Goal: Information Seeking & Learning: Learn about a topic

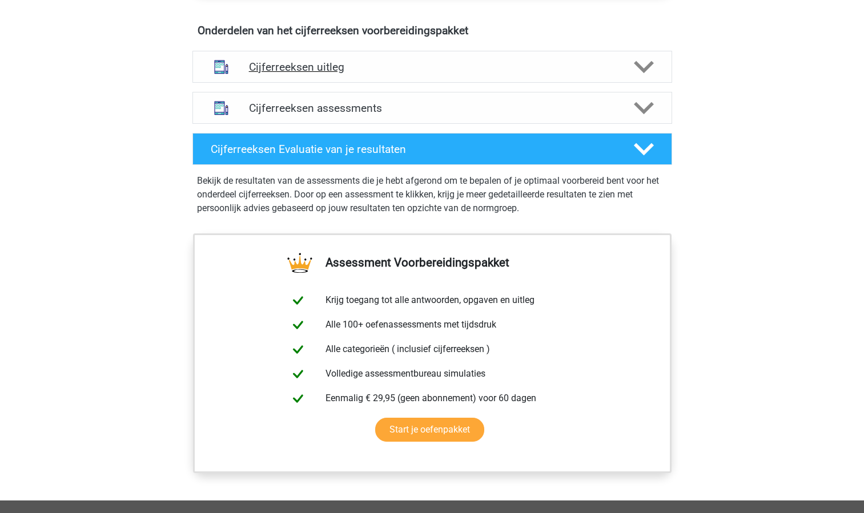
scroll to position [674, 0]
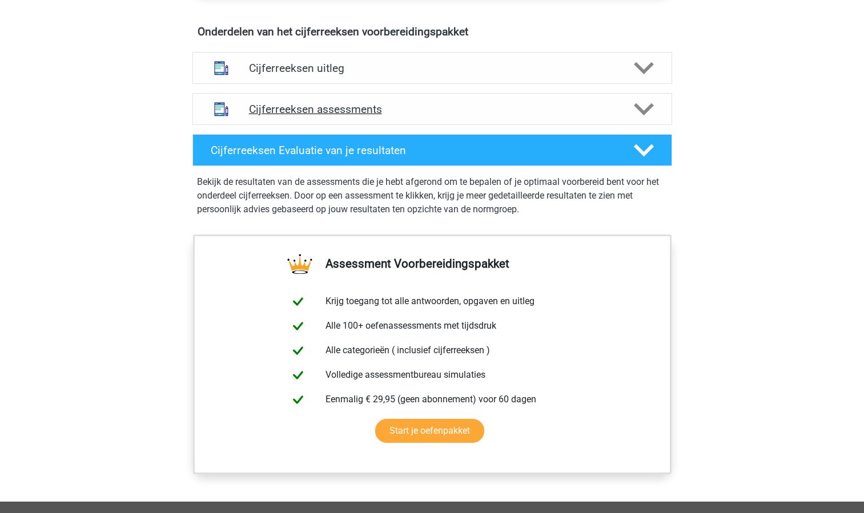
click at [598, 116] on h4 "Cijferreeksen assessments" at bounding box center [432, 109] width 367 height 13
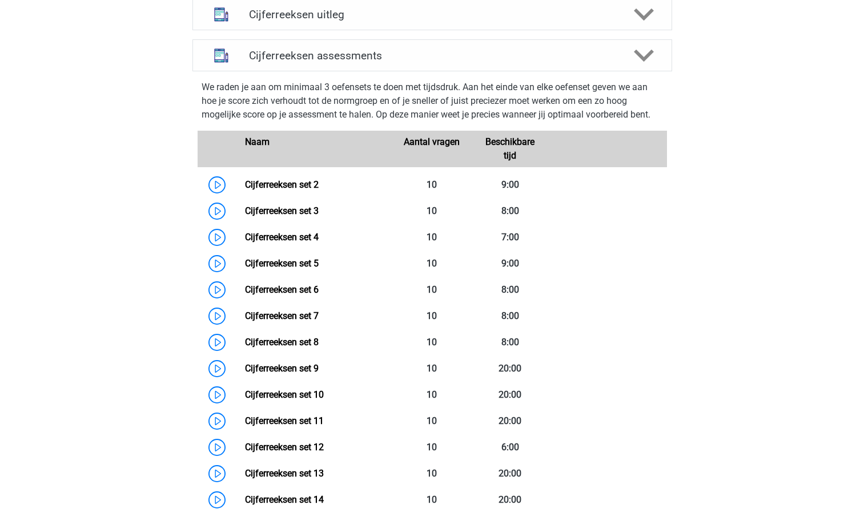
scroll to position [729, 0]
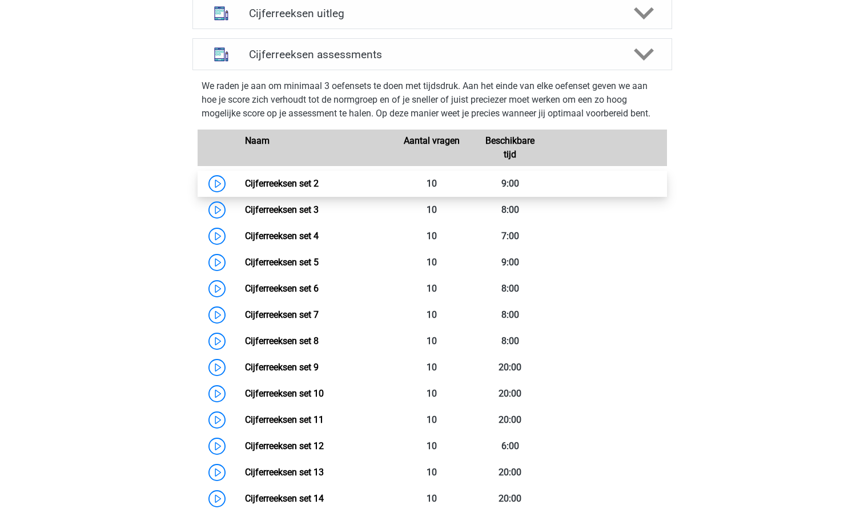
click at [245, 189] on link "Cijferreeksen set 2" at bounding box center [282, 183] width 74 height 11
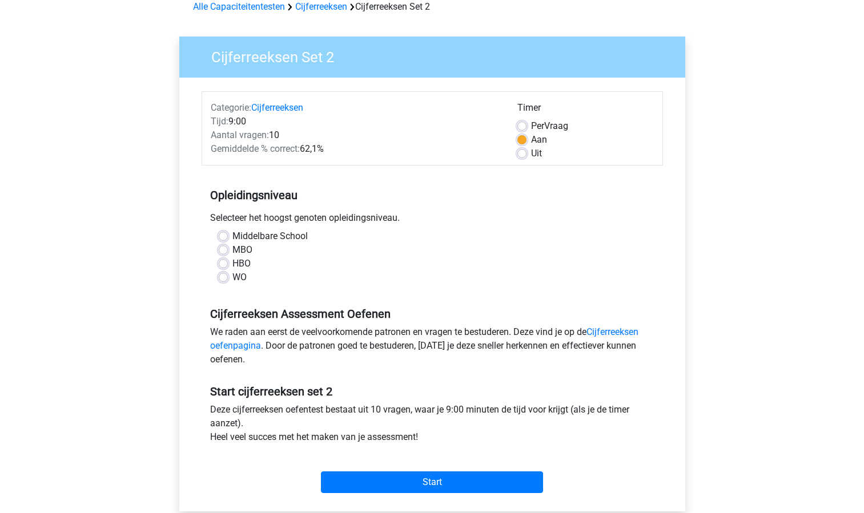
scroll to position [58, 0]
click at [232, 263] on label "HBO" at bounding box center [241, 263] width 18 height 14
click at [223, 263] on input "HBO" at bounding box center [223, 261] width 9 height 11
radio input "true"
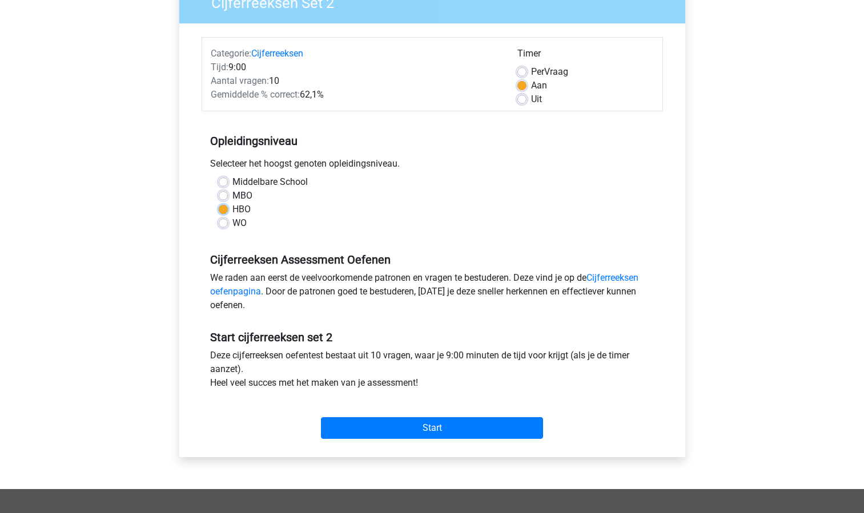
scroll to position [131, 0]
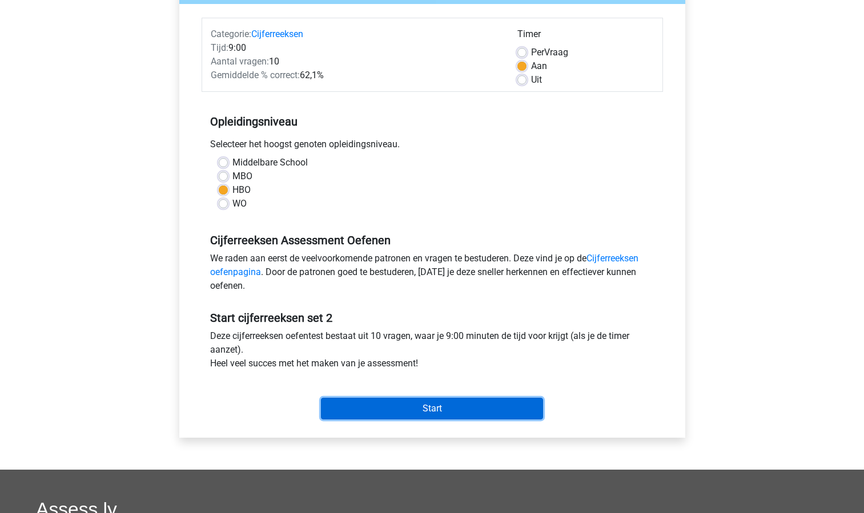
click at [385, 413] on input "Start" at bounding box center [432, 409] width 222 height 22
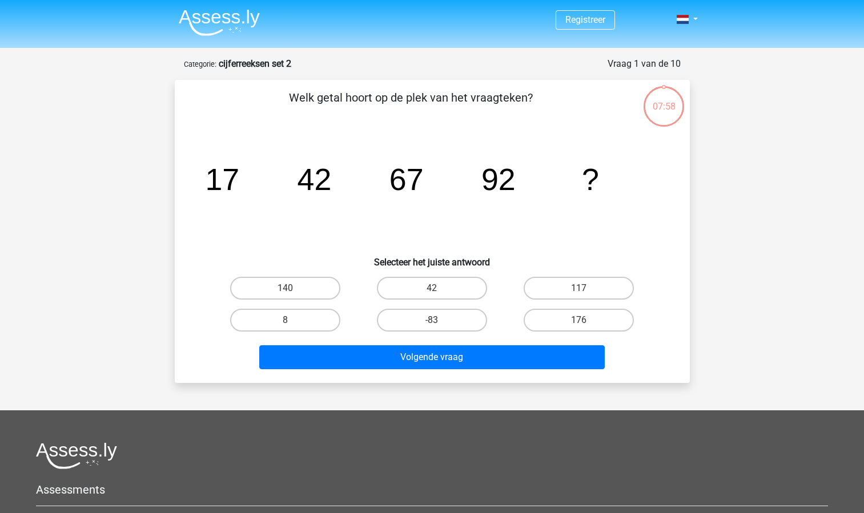
click at [583, 295] on input "117" at bounding box center [582, 291] width 7 height 7
radio input "true"
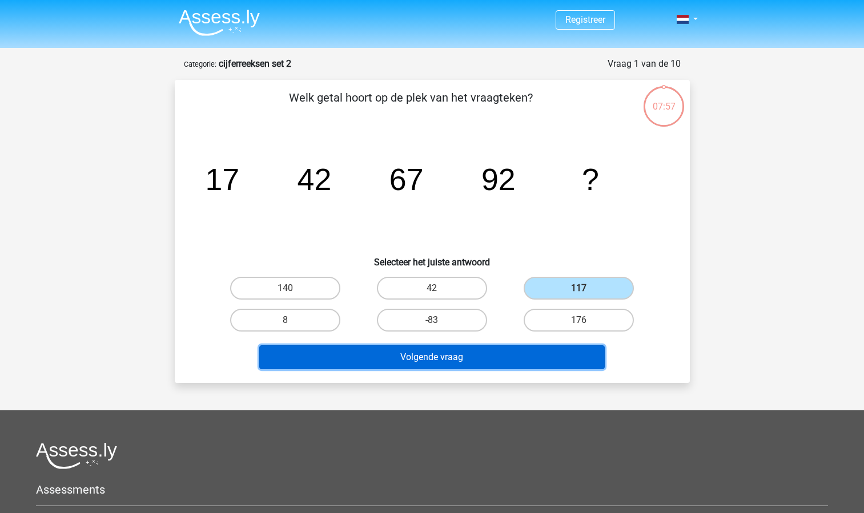
click at [493, 364] on button "Volgende vraag" at bounding box center [431, 357] width 345 height 24
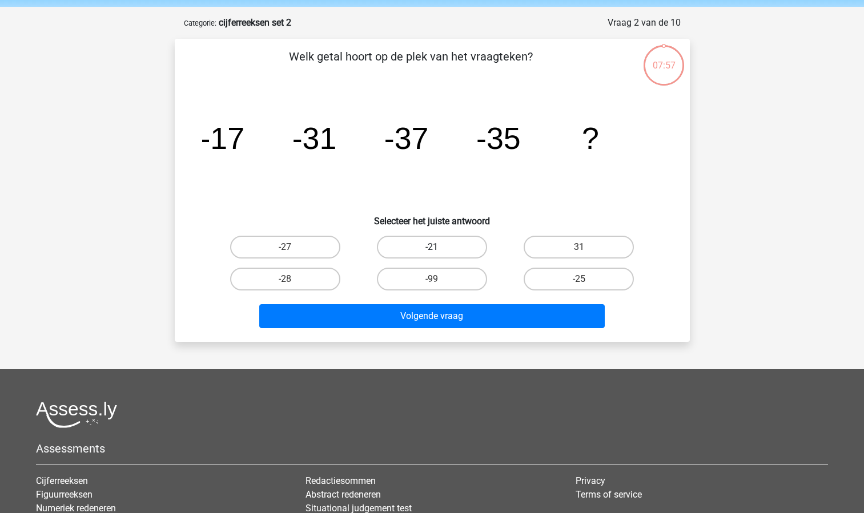
scroll to position [41, 0]
click at [310, 279] on label "-28" at bounding box center [285, 279] width 110 height 23
click at [292, 280] on input "-28" at bounding box center [288, 283] width 7 height 7
radio input "true"
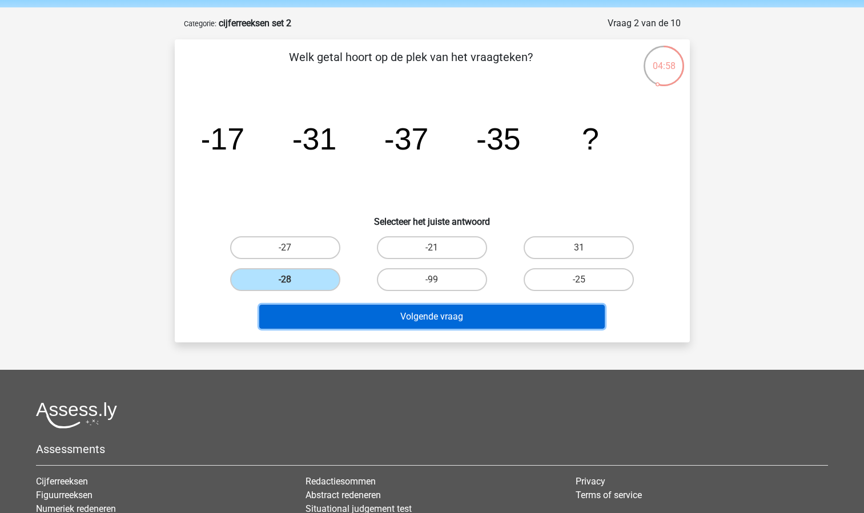
click at [408, 323] on button "Volgende vraag" at bounding box center [431, 317] width 345 height 24
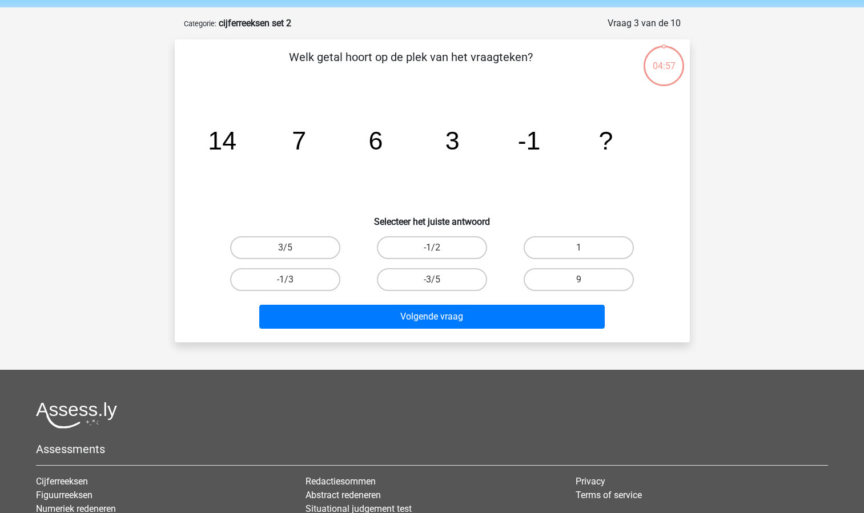
scroll to position [57, 0]
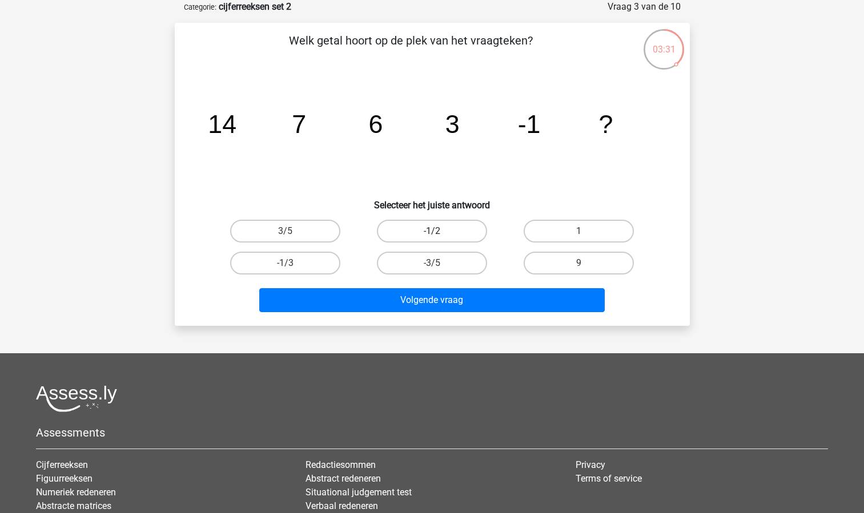
click at [433, 228] on label "-1/2" at bounding box center [432, 231] width 110 height 23
click at [433, 231] on input "-1/2" at bounding box center [435, 234] width 7 height 7
radio input "true"
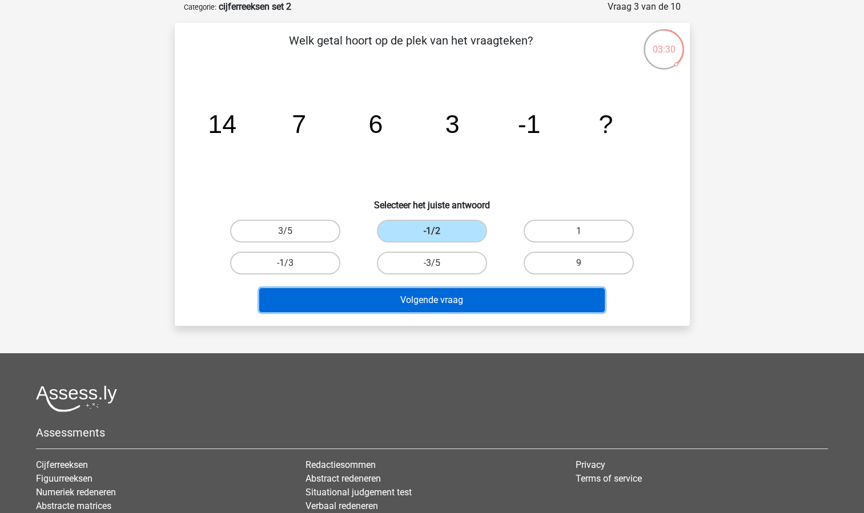
click at [438, 304] on button "Volgende vraag" at bounding box center [431, 300] width 345 height 24
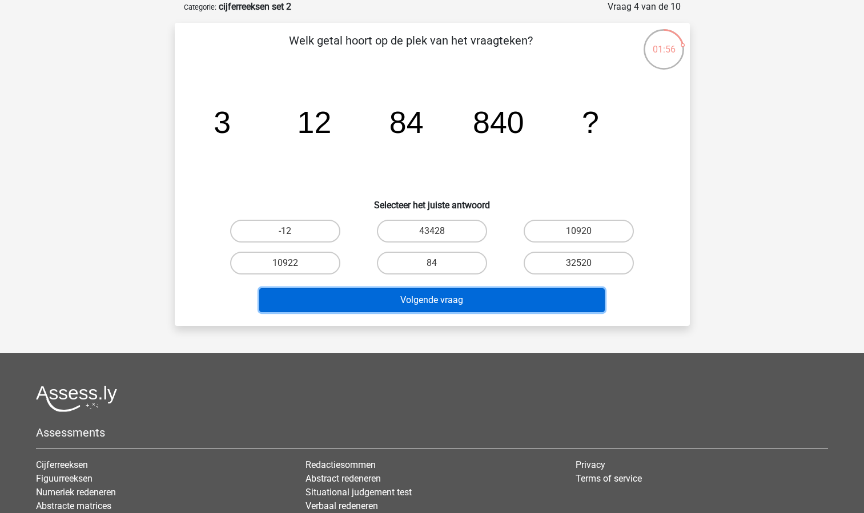
click at [377, 307] on button "Volgende vraag" at bounding box center [431, 300] width 345 height 24
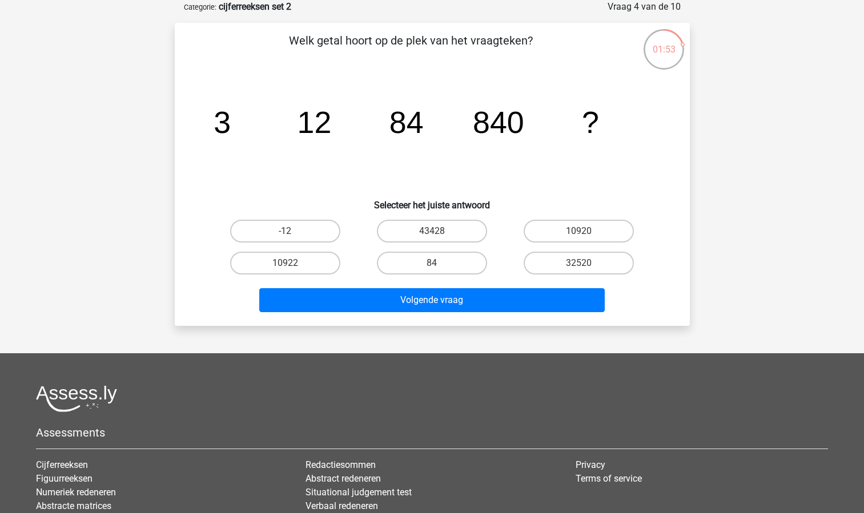
click at [331, 202] on h6 "Selecteer het juiste antwoord" at bounding box center [432, 201] width 478 height 20
click at [560, 223] on label "10920" at bounding box center [579, 231] width 110 height 23
click at [579, 231] on input "10920" at bounding box center [582, 234] width 7 height 7
radio input "true"
click at [538, 284] on div "Volgende vraag" at bounding box center [432, 298] width 478 height 38
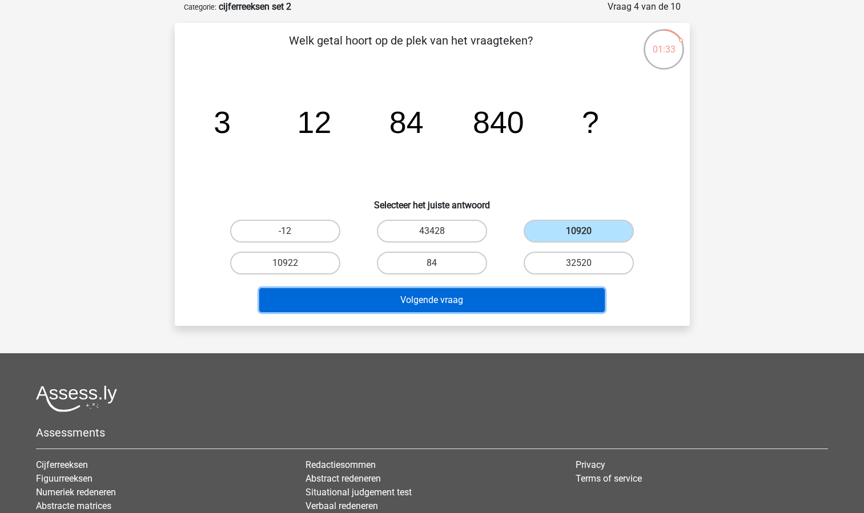
click at [530, 292] on button "Volgende vraag" at bounding box center [431, 300] width 345 height 24
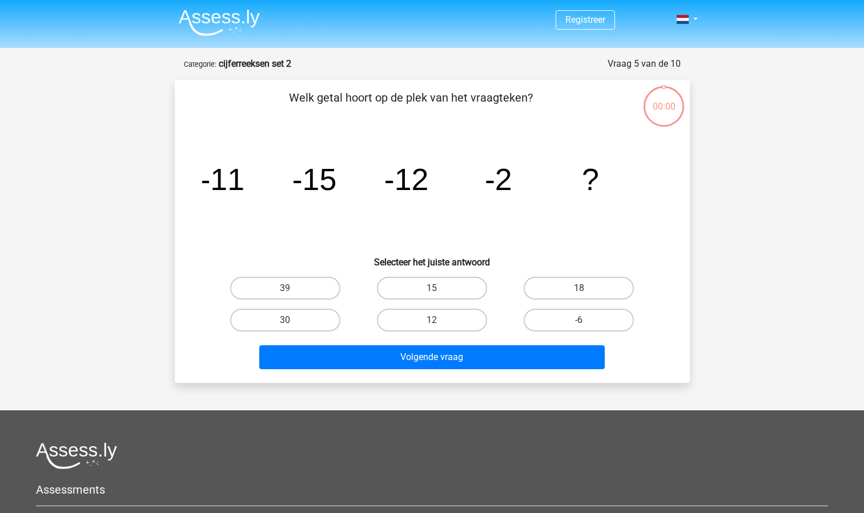
scroll to position [57, 0]
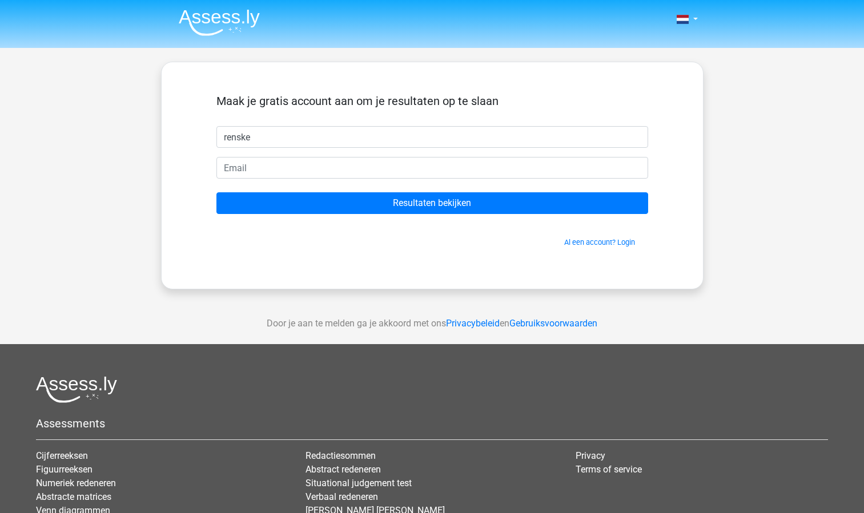
type input "renske"
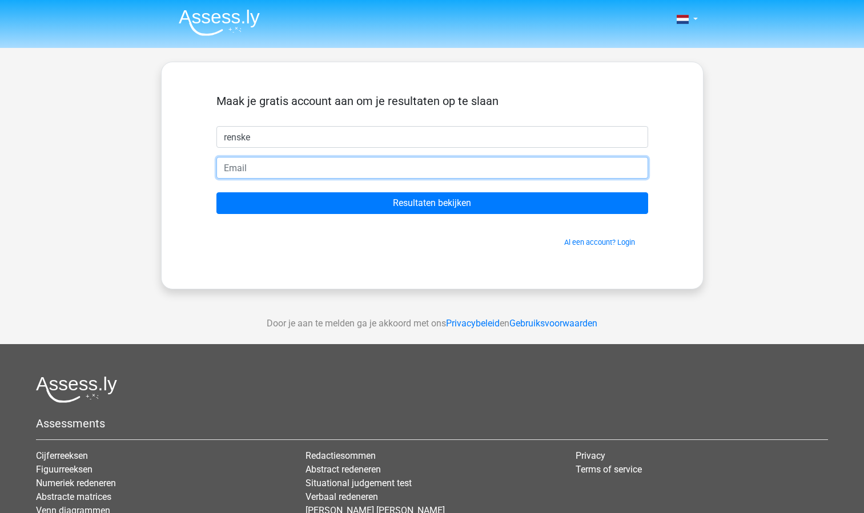
click at [331, 170] on input "email" at bounding box center [432, 168] width 432 height 22
type input ","
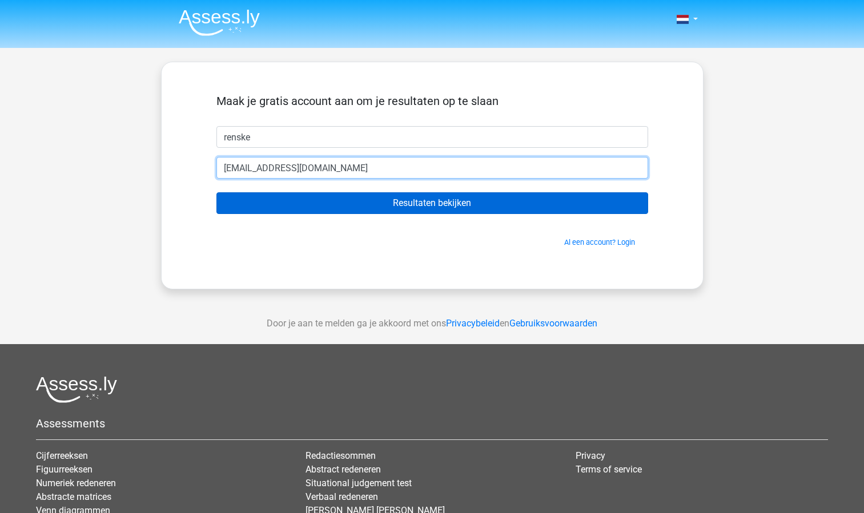
type input "[EMAIL_ADDRESS][DOMAIN_NAME]"
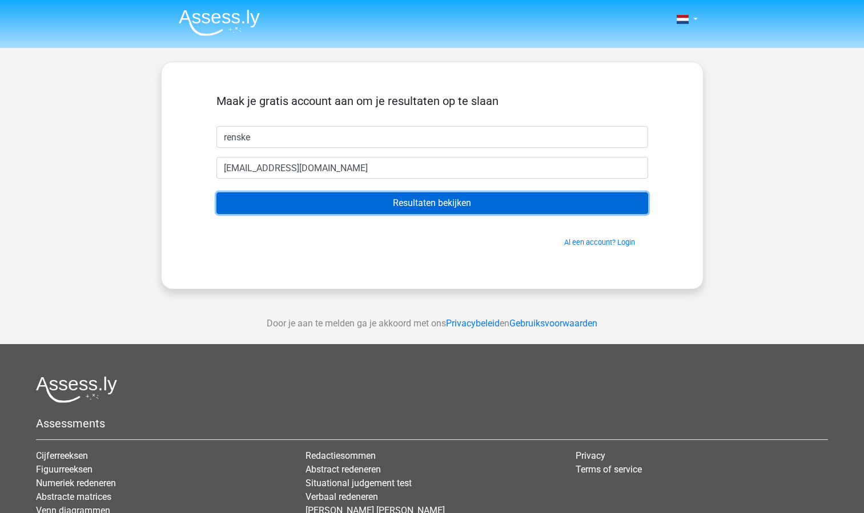
click at [404, 206] on input "Resultaten bekijken" at bounding box center [432, 203] width 432 height 22
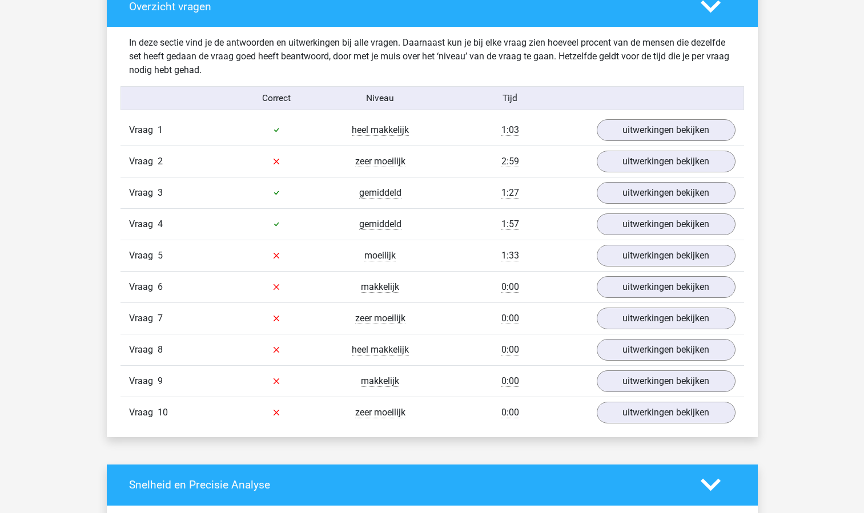
scroll to position [872, 0]
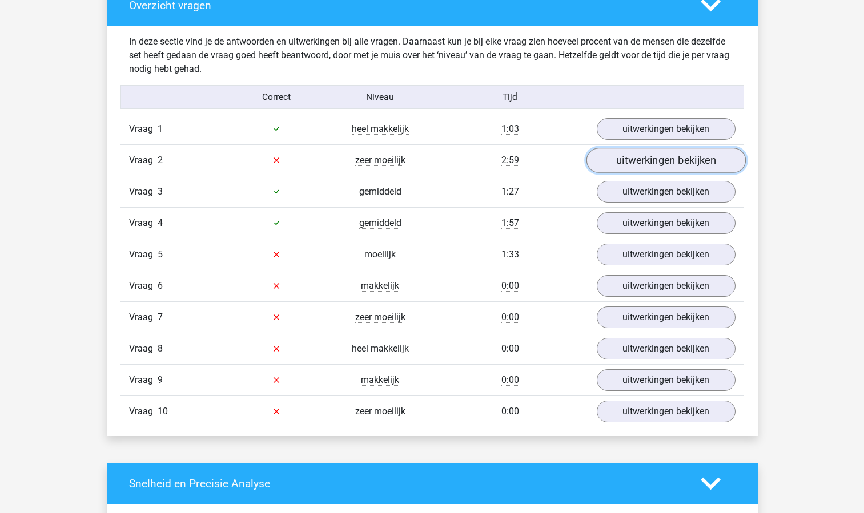
click at [650, 158] on link "uitwerkingen bekijken" at bounding box center [665, 160] width 159 height 25
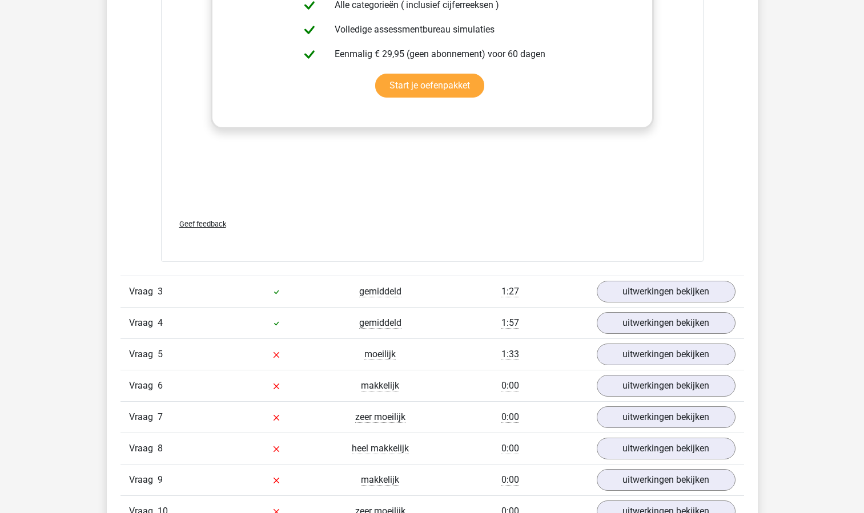
scroll to position [1517, 0]
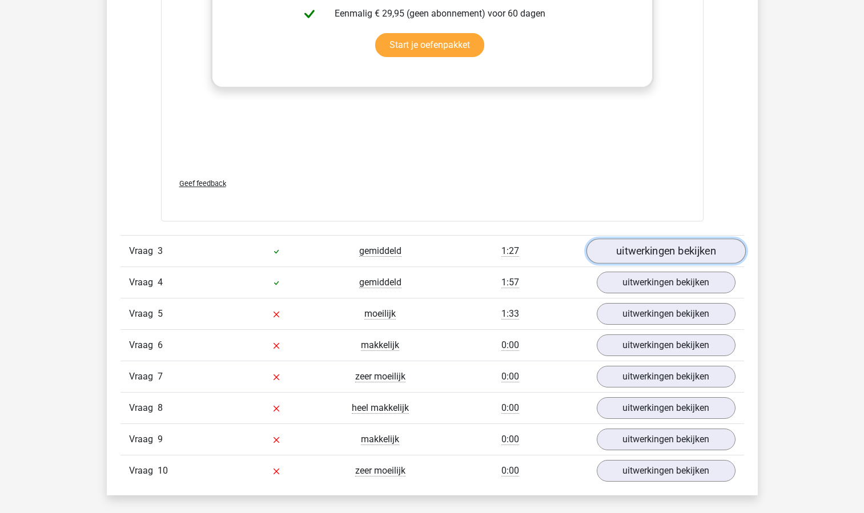
click at [626, 253] on link "uitwerkingen bekijken" at bounding box center [665, 251] width 159 height 25
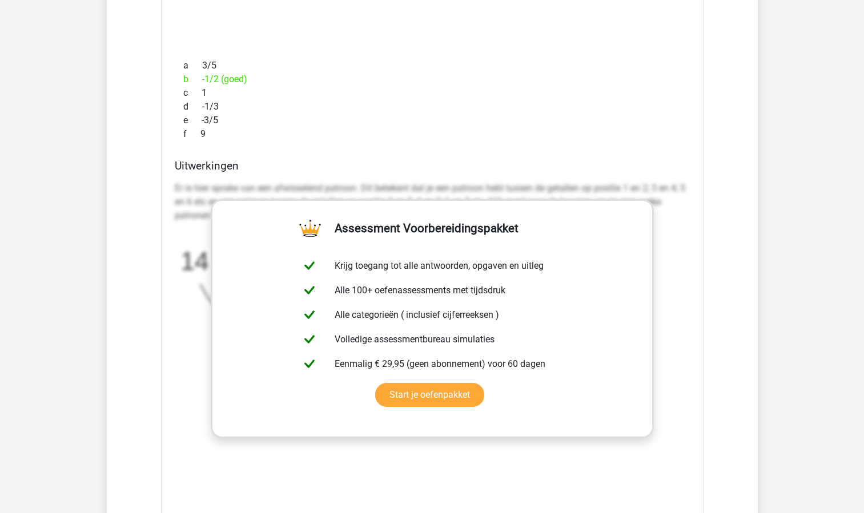
scroll to position [1649, 0]
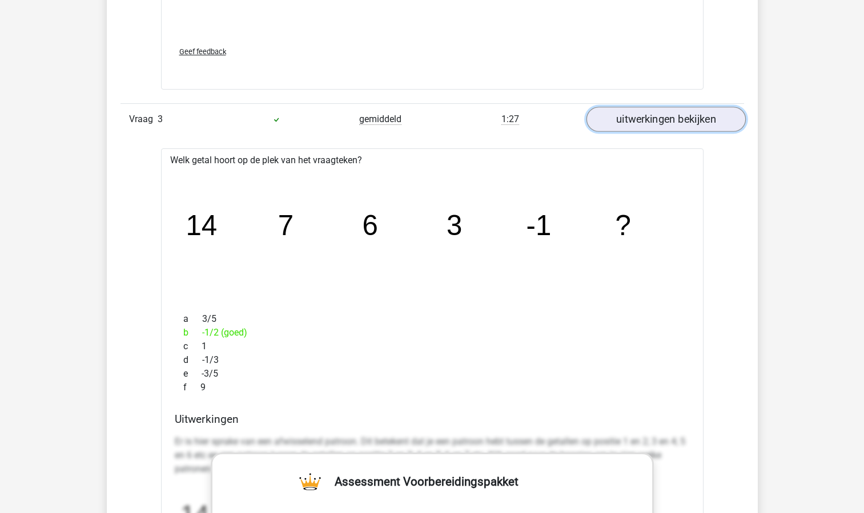
click at [623, 118] on link "uitwerkingen bekijken" at bounding box center [665, 119] width 159 height 25
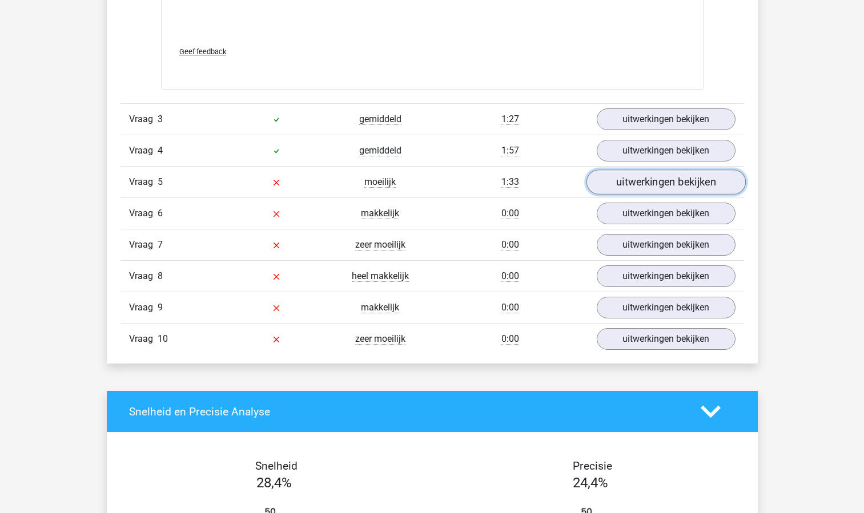
click at [624, 184] on link "uitwerkingen bekijken" at bounding box center [665, 182] width 159 height 25
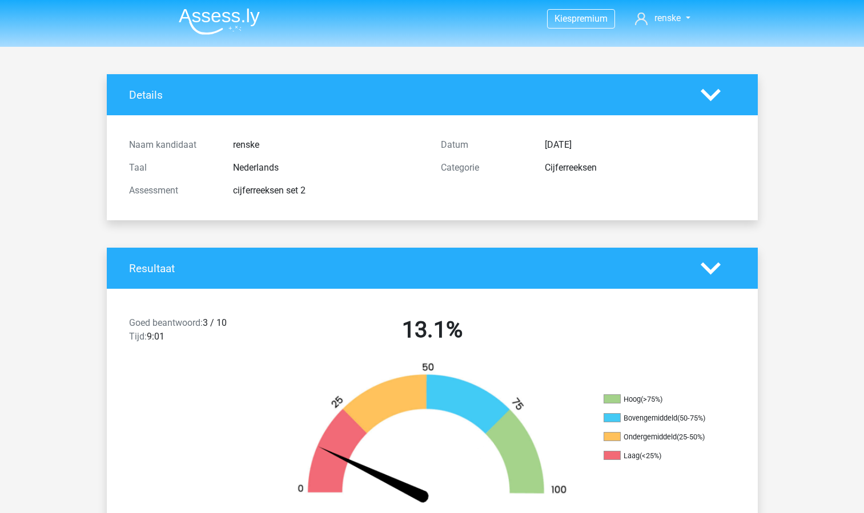
scroll to position [0, 0]
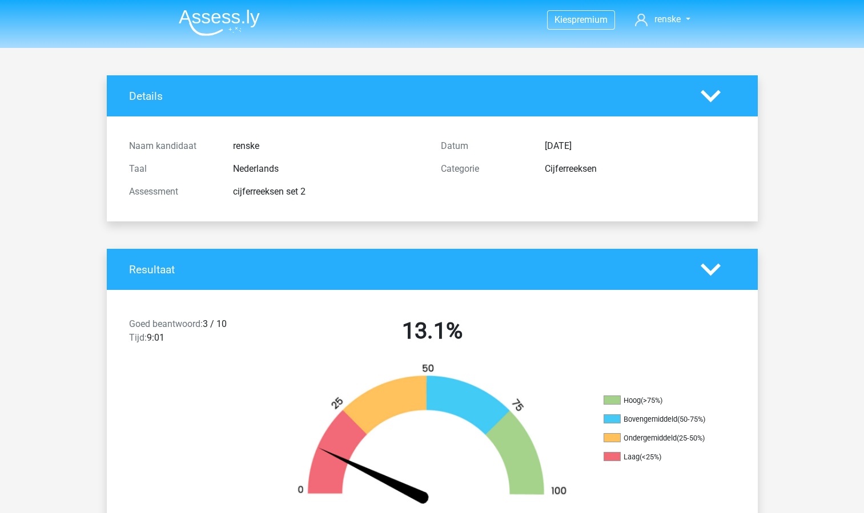
click at [699, 254] on div "Resultaat" at bounding box center [432, 269] width 651 height 41
click at [699, 255] on div "Resultaat" at bounding box center [432, 269] width 651 height 41
click at [711, 267] on icon at bounding box center [711, 270] width 20 height 20
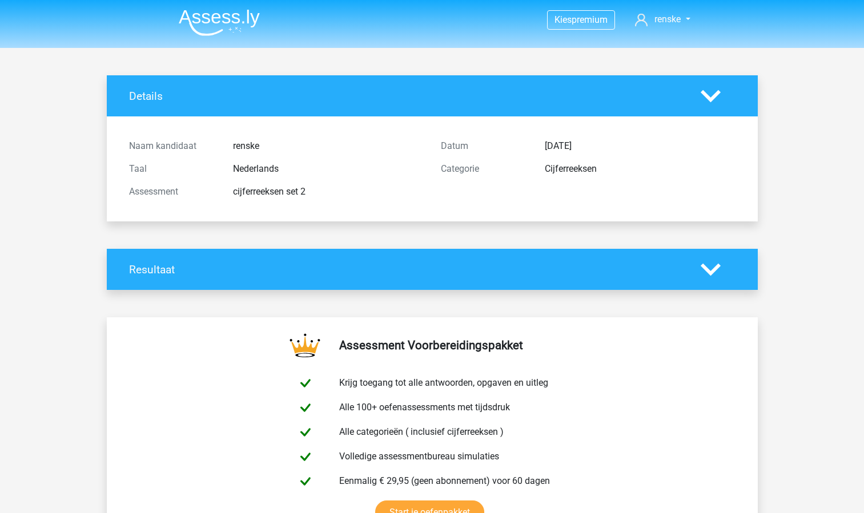
click at [204, 9] on img at bounding box center [219, 22] width 81 height 27
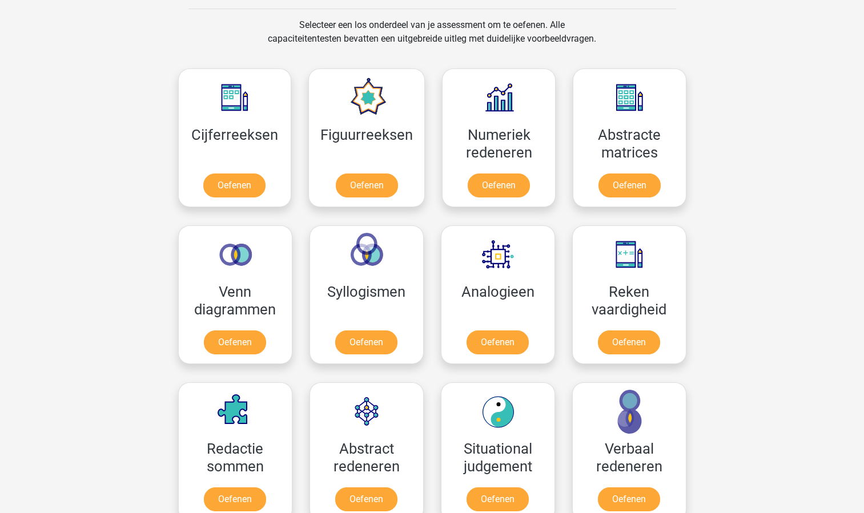
scroll to position [468, 0]
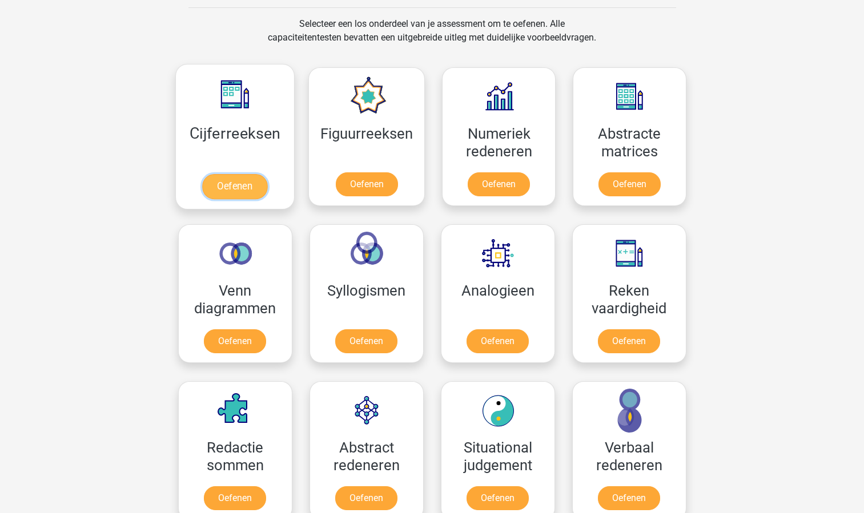
click at [240, 192] on link "Oefenen" at bounding box center [234, 186] width 65 height 25
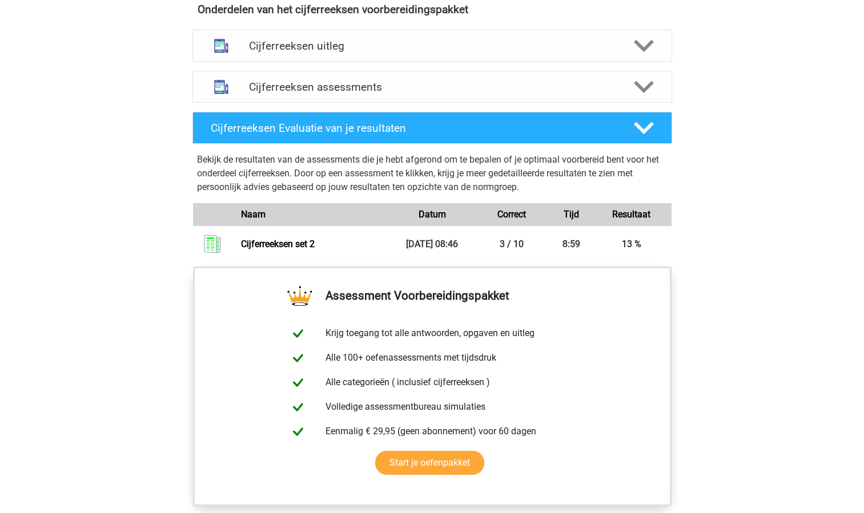
scroll to position [698, 0]
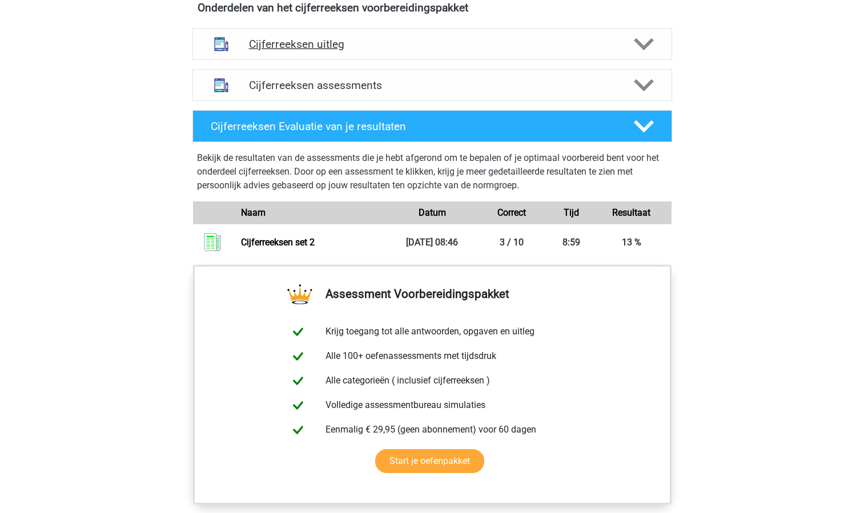
click at [651, 54] on icon at bounding box center [644, 44] width 20 height 20
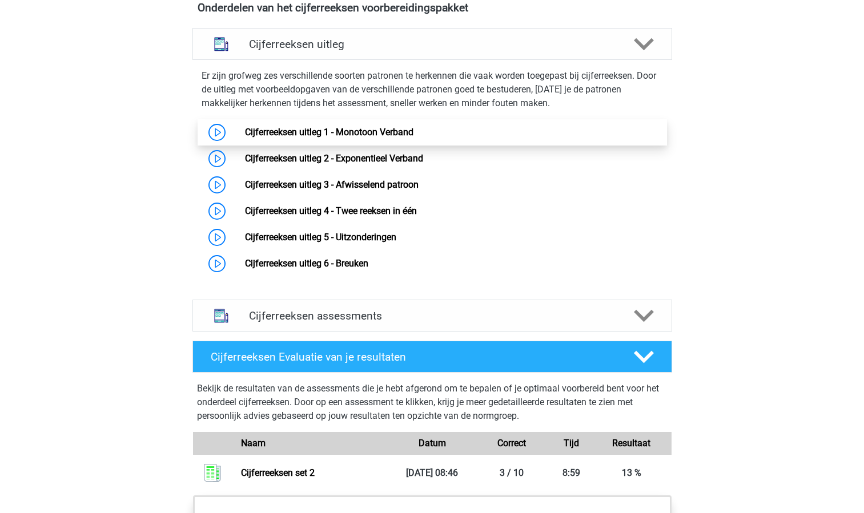
click at [245, 138] on link "Cijferreeksen uitleg 1 - Monotoon Verband" at bounding box center [329, 132] width 168 height 11
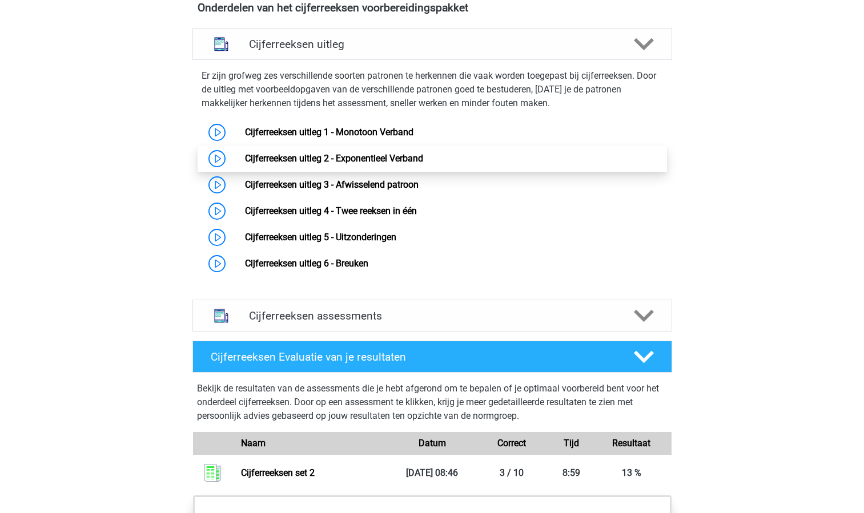
click at [314, 164] on link "Cijferreeksen uitleg 2 - Exponentieel Verband" at bounding box center [334, 158] width 178 height 11
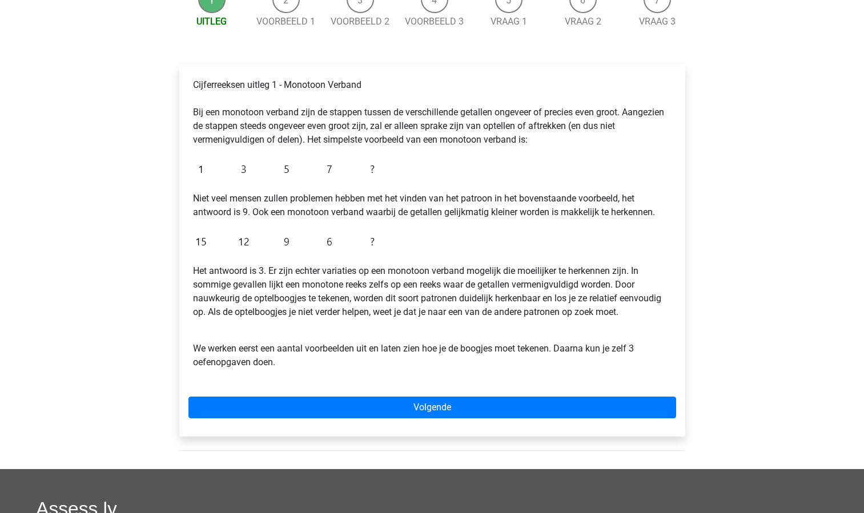
scroll to position [130, 0]
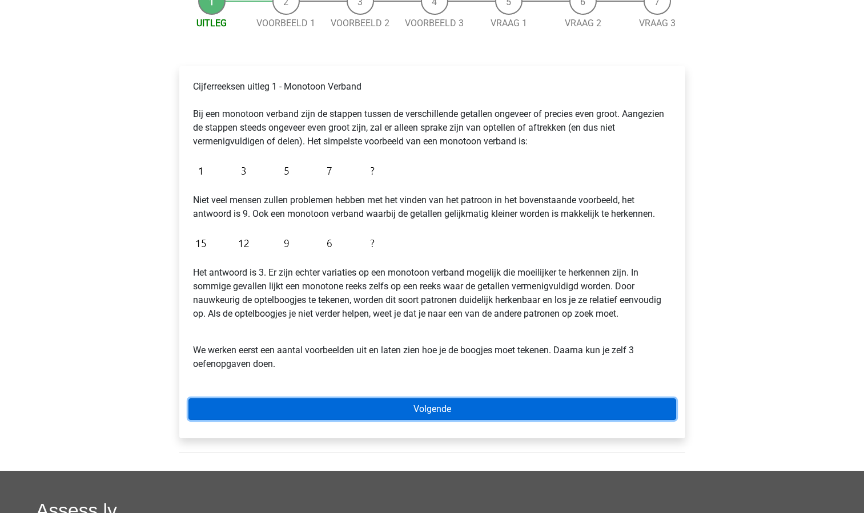
click at [328, 410] on link "Volgende" at bounding box center [432, 410] width 488 height 22
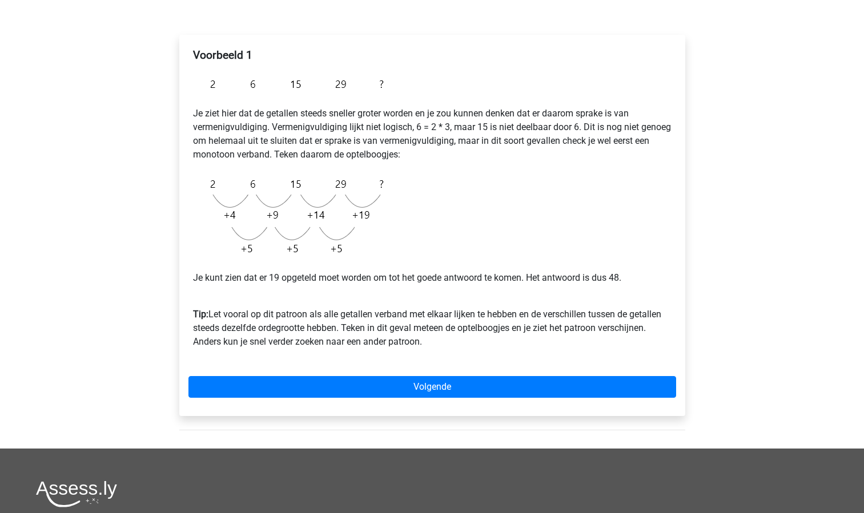
scroll to position [161, 0]
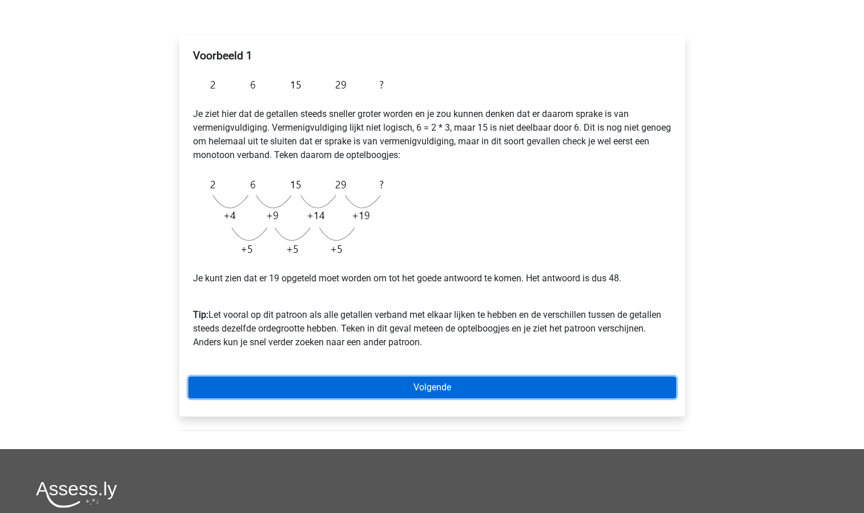
click at [370, 379] on link "Volgende" at bounding box center [432, 388] width 488 height 22
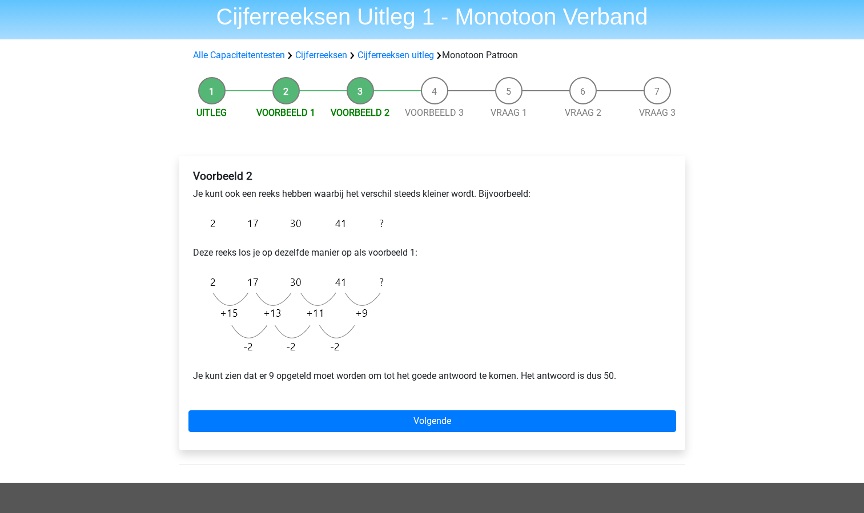
scroll to position [41, 0]
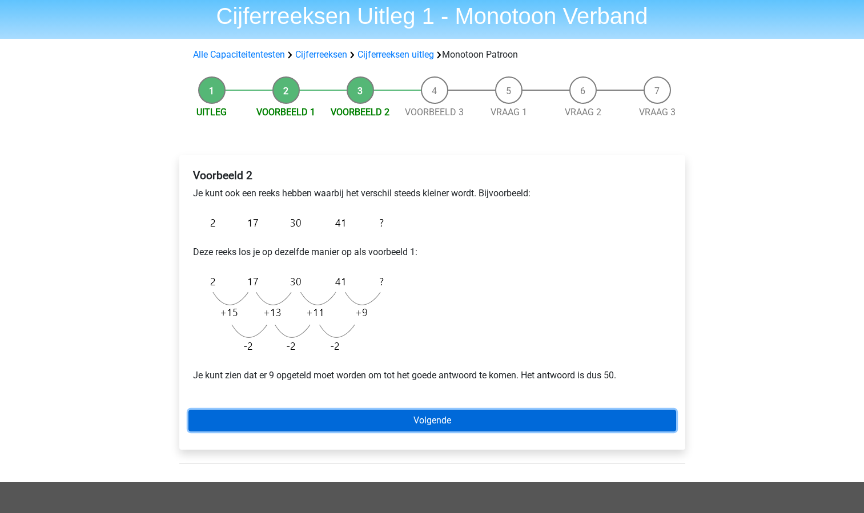
click at [430, 427] on link "Volgende" at bounding box center [432, 421] width 488 height 22
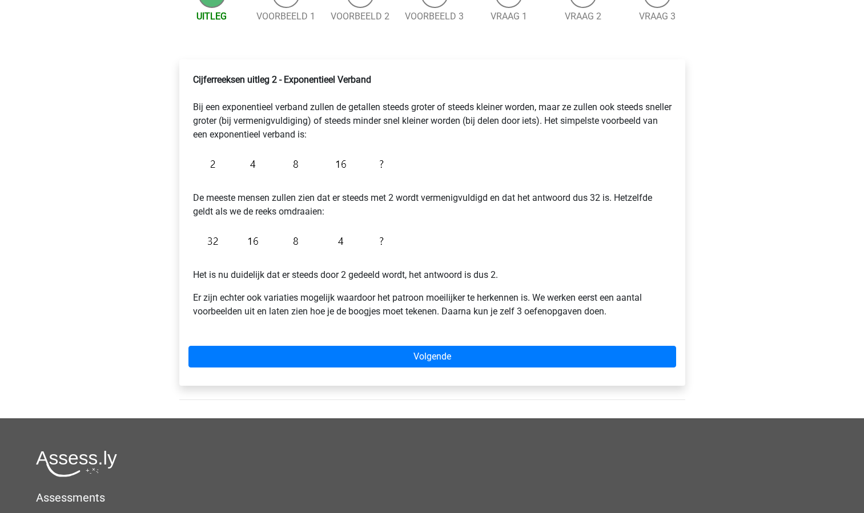
scroll to position [164, 0]
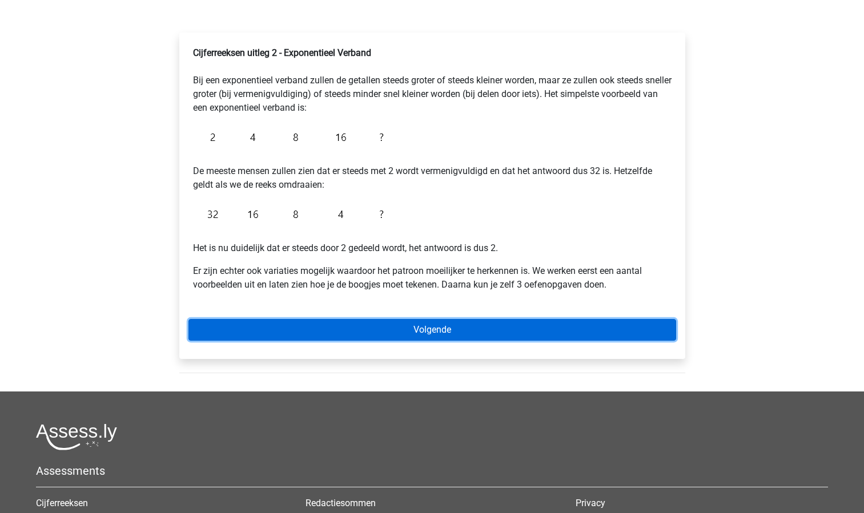
click at [383, 327] on link "Volgende" at bounding box center [432, 330] width 488 height 22
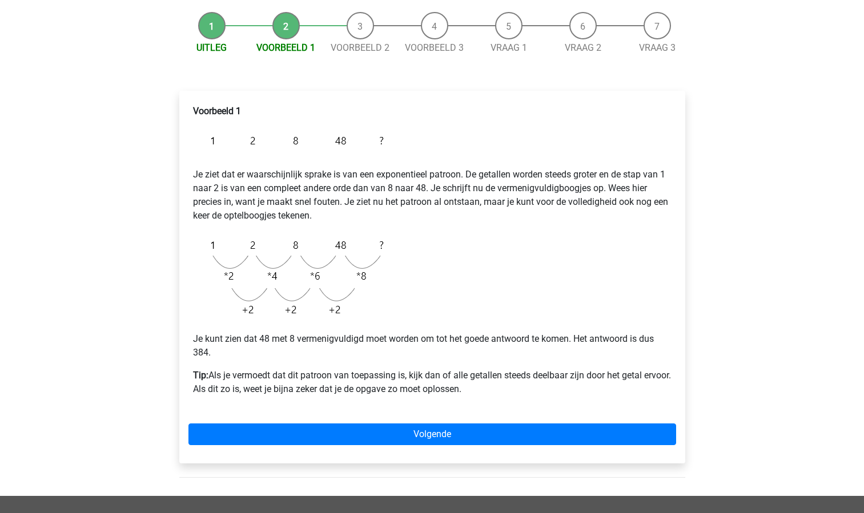
scroll to position [106, 0]
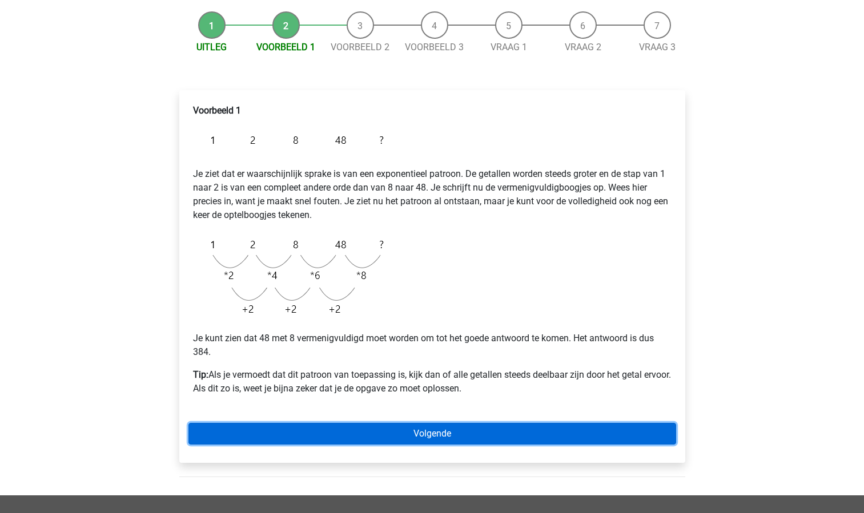
click at [345, 432] on link "Volgende" at bounding box center [432, 434] width 488 height 22
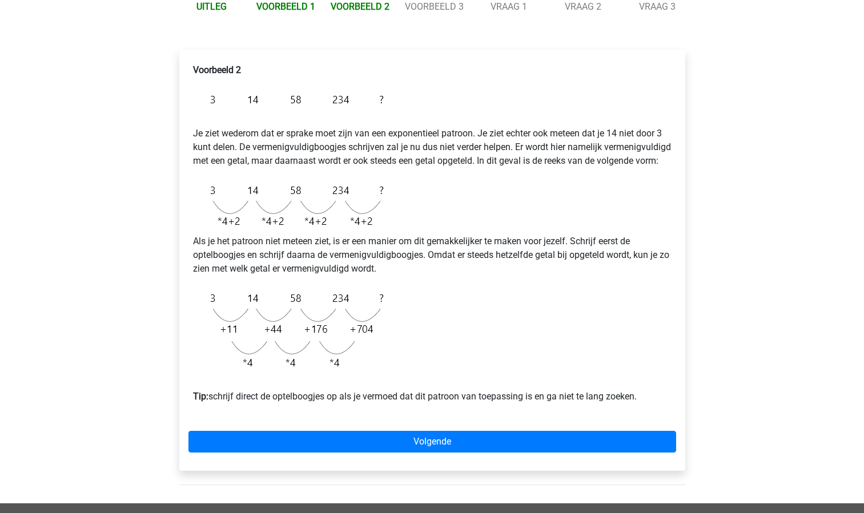
scroll to position [147, 0]
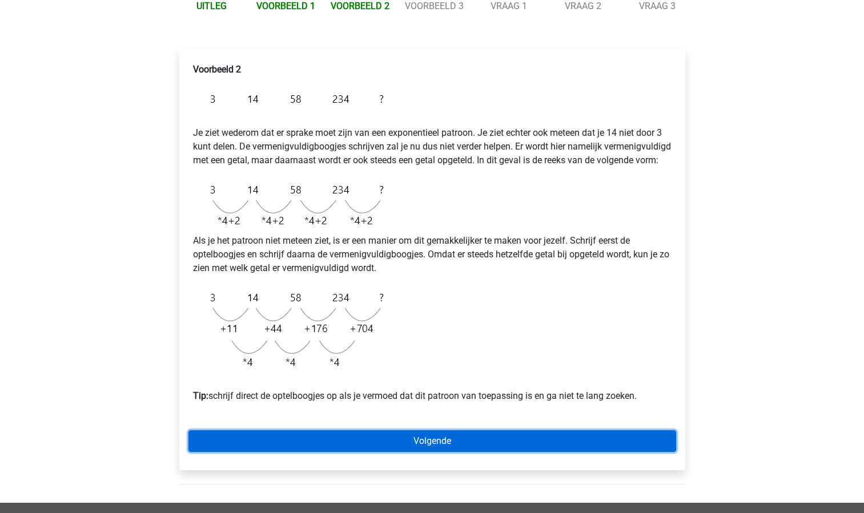
click at [486, 448] on link "Volgende" at bounding box center [432, 441] width 488 height 22
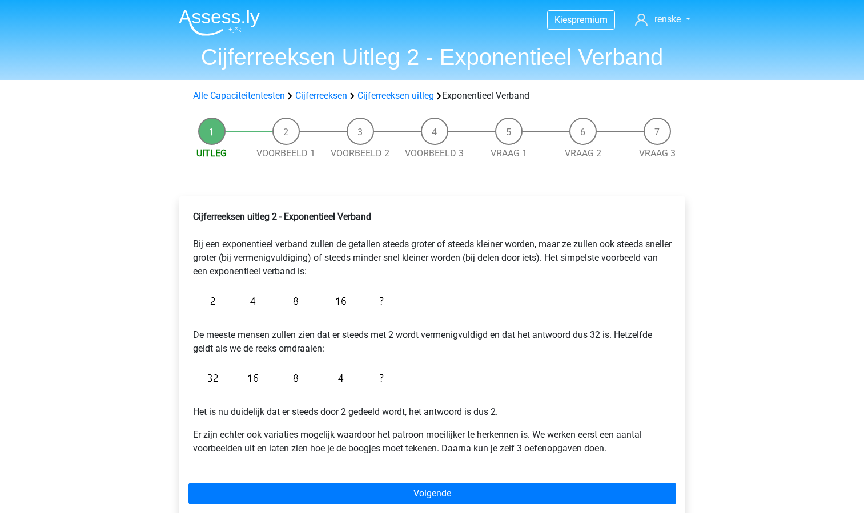
scroll to position [164, 0]
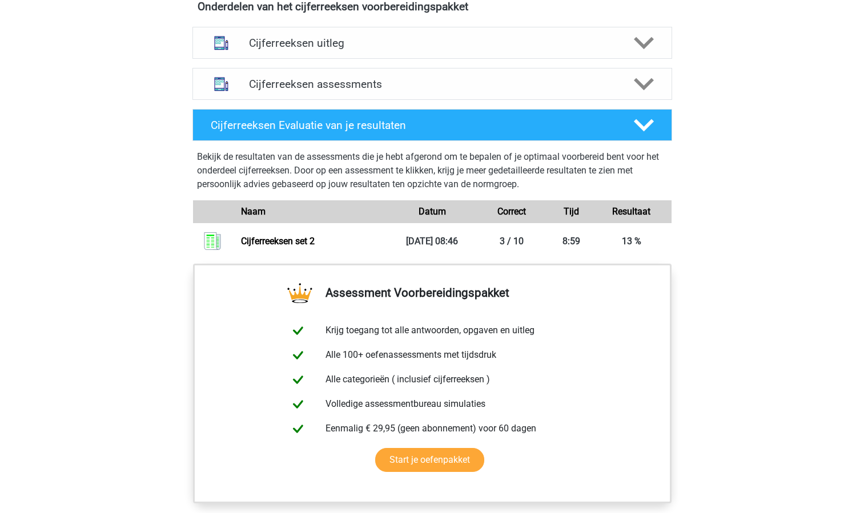
scroll to position [701, 0]
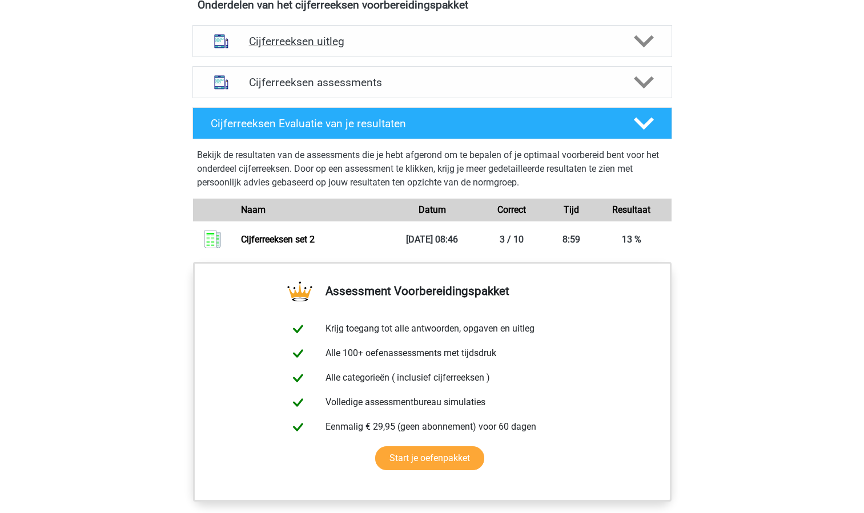
click at [630, 50] on div at bounding box center [642, 41] width 38 height 20
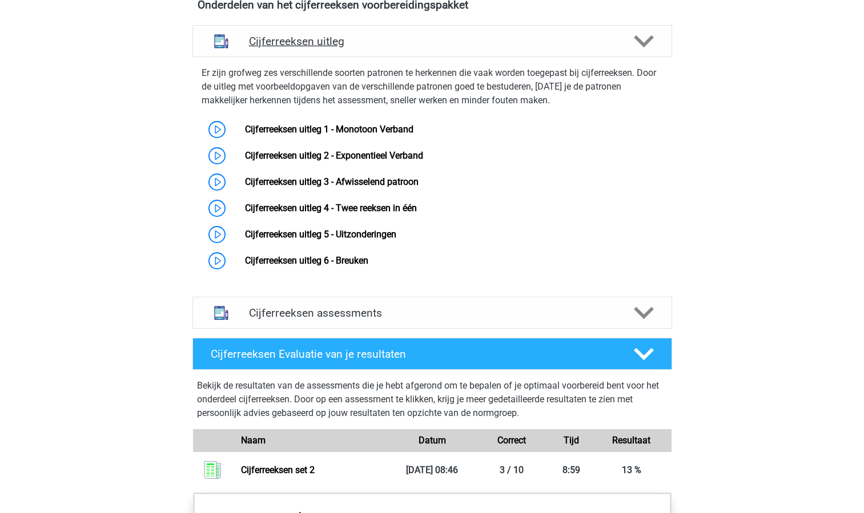
click at [639, 51] on icon at bounding box center [644, 41] width 20 height 20
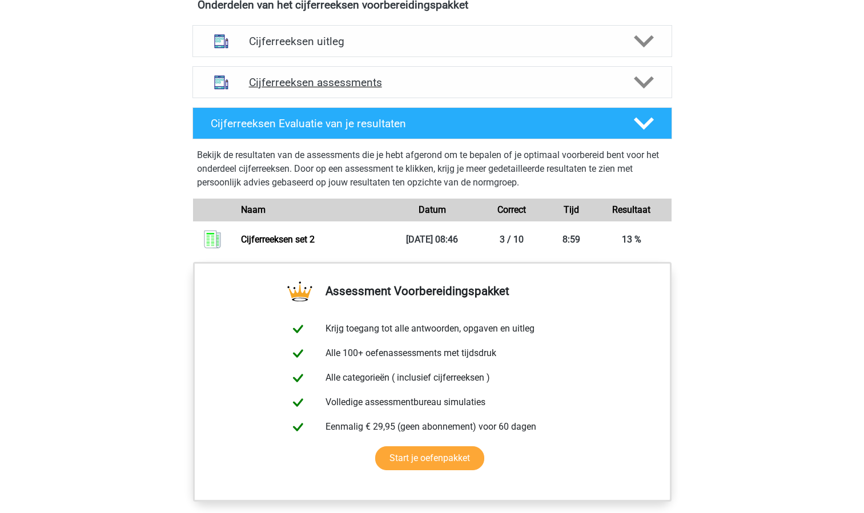
click at [641, 88] on polygon at bounding box center [644, 82] width 20 height 13
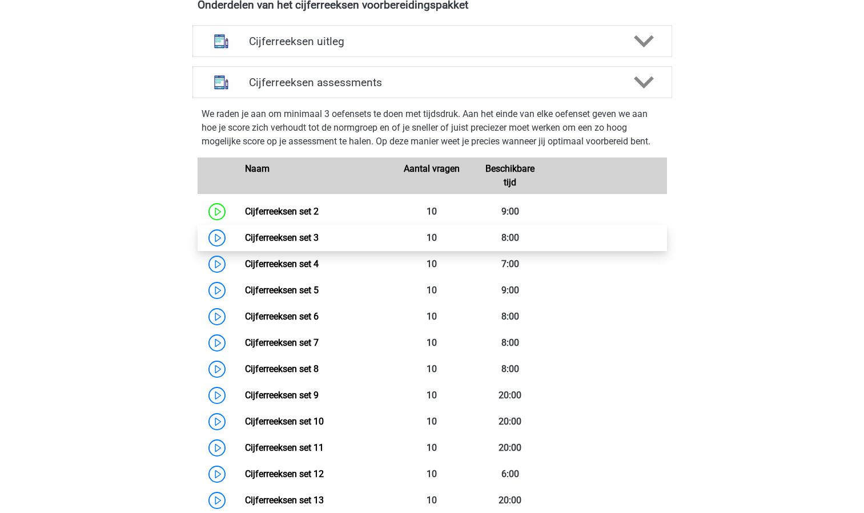
click at [245, 243] on link "Cijferreeksen set 3" at bounding box center [282, 237] width 74 height 11
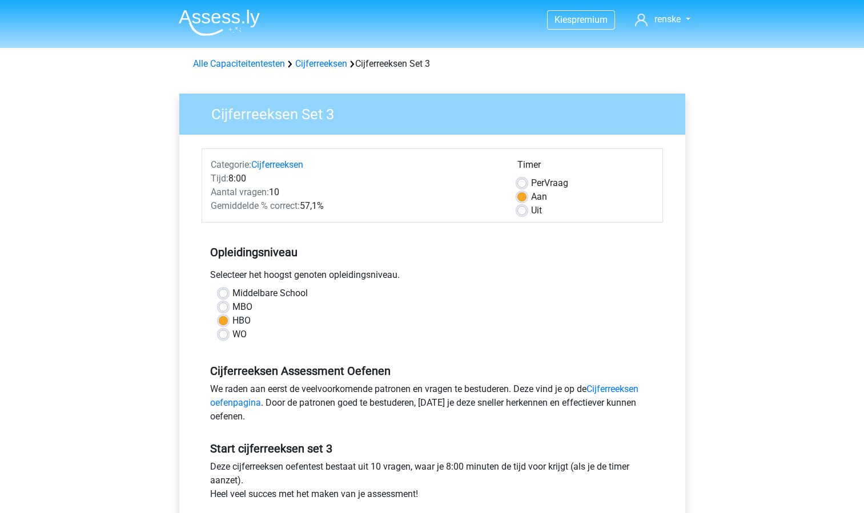
click at [531, 214] on label "Uit" at bounding box center [536, 211] width 11 height 14
click at [523, 214] on input "Uit" at bounding box center [521, 209] width 9 height 11
radio input "true"
click at [531, 194] on label "Aan" at bounding box center [539, 197] width 16 height 14
click at [521, 194] on input "Aan" at bounding box center [521, 195] width 9 height 11
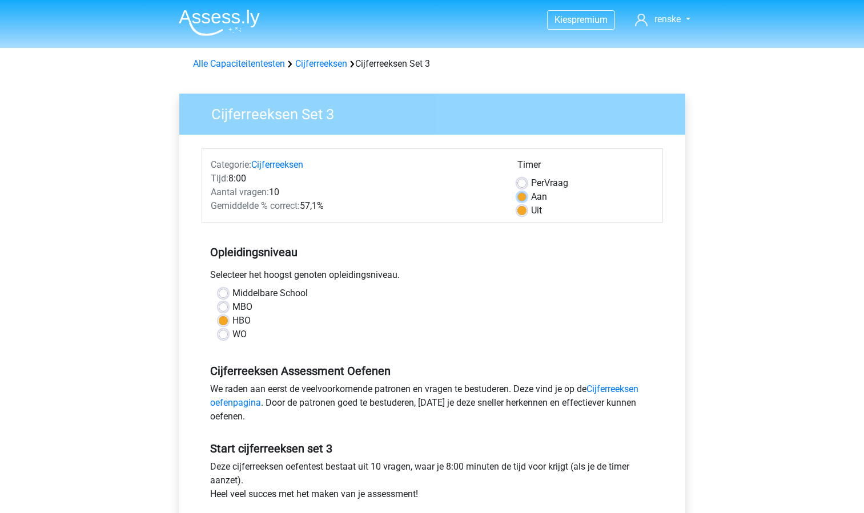
radio input "true"
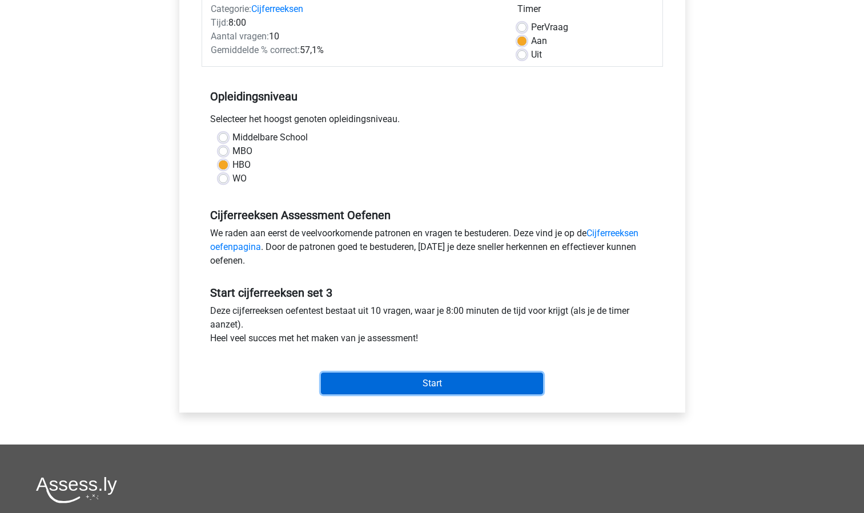
click at [417, 391] on input "Start" at bounding box center [432, 384] width 222 height 22
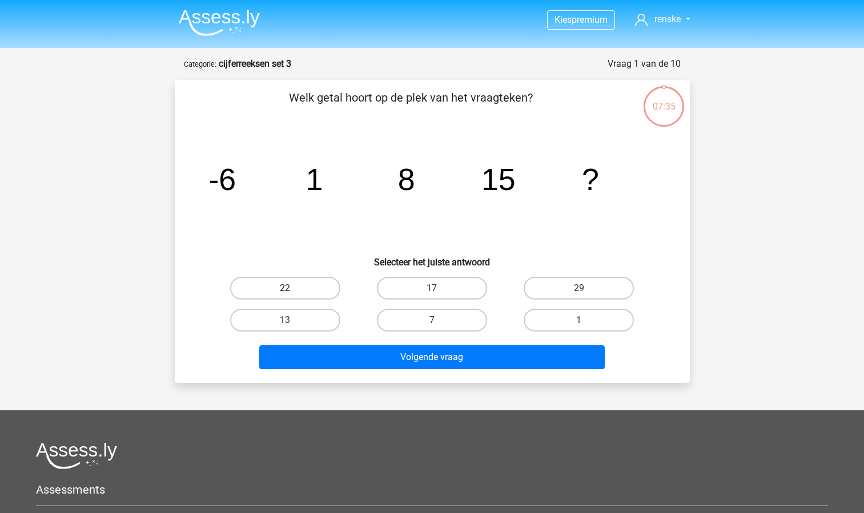
click at [314, 281] on label "22" at bounding box center [285, 288] width 110 height 23
click at [292, 288] on input "22" at bounding box center [288, 291] width 7 height 7
radio input "true"
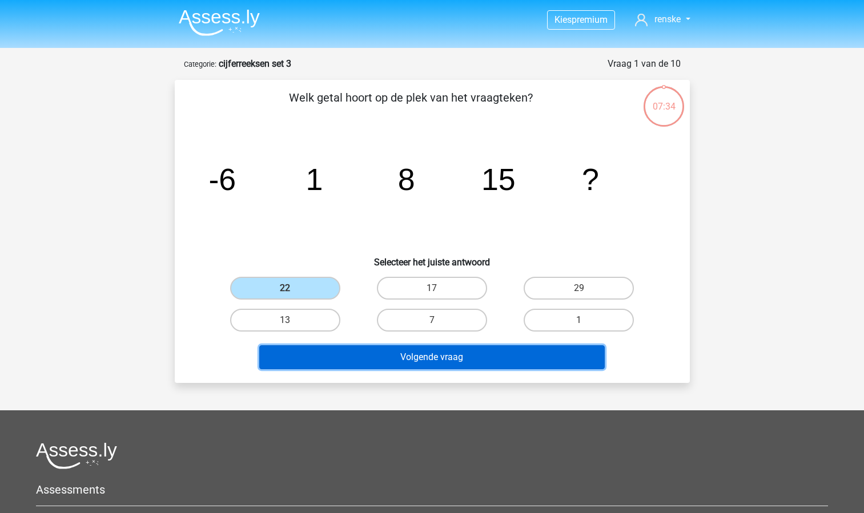
click at [419, 361] on button "Volgende vraag" at bounding box center [431, 357] width 345 height 24
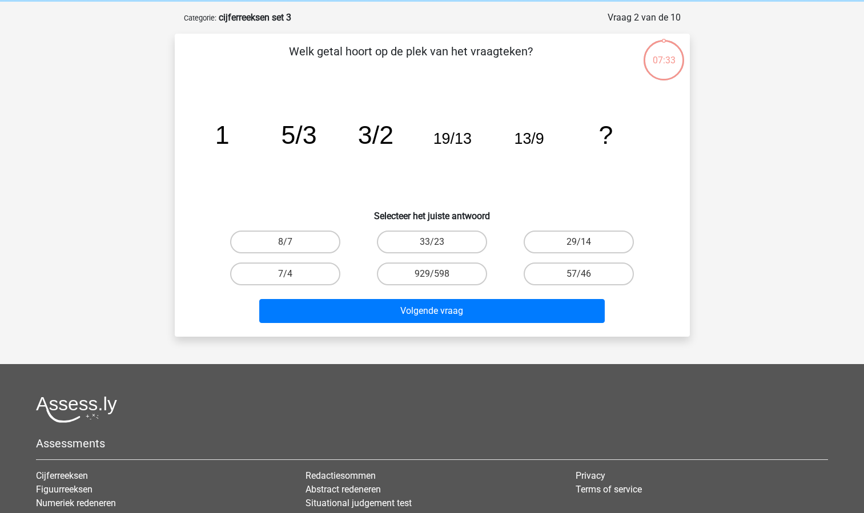
scroll to position [57, 0]
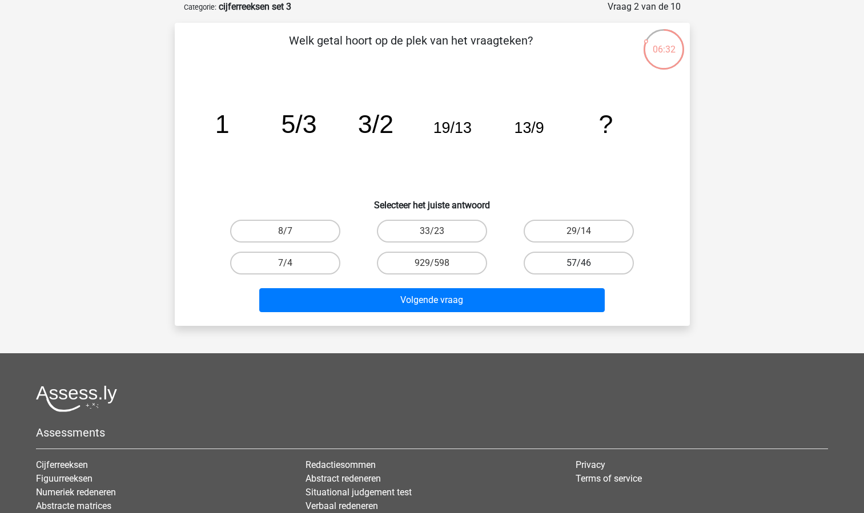
click at [556, 261] on label "57/46" at bounding box center [579, 263] width 110 height 23
click at [579, 263] on input "57/46" at bounding box center [582, 266] width 7 height 7
radio input "true"
click at [535, 285] on div "Volgende vraag" at bounding box center [432, 298] width 478 height 38
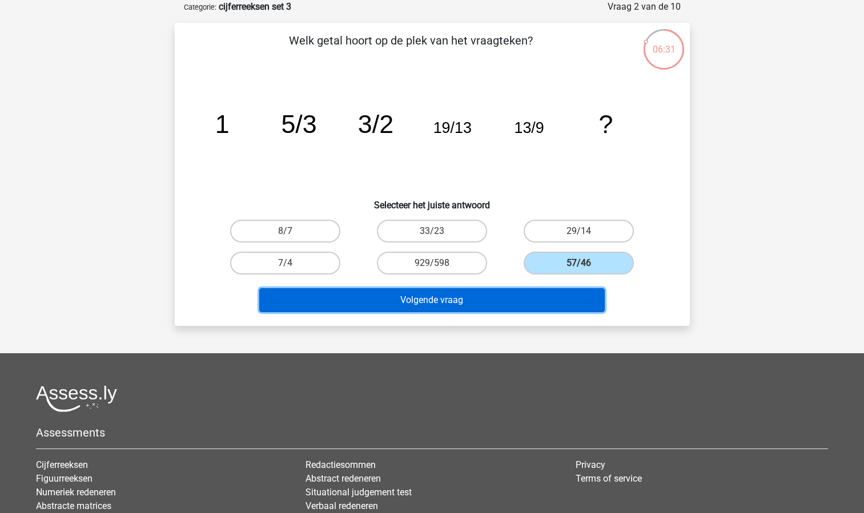
click at [532, 292] on button "Volgende vraag" at bounding box center [431, 300] width 345 height 24
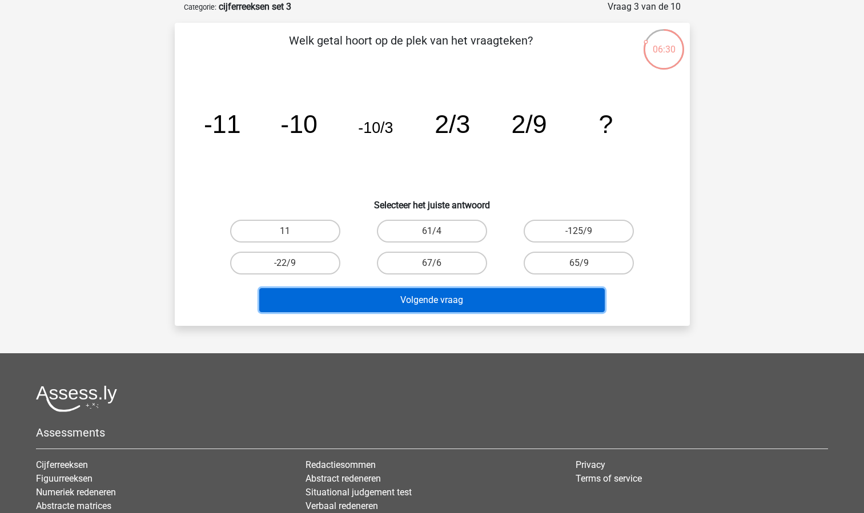
click at [433, 295] on button "Volgende vraag" at bounding box center [431, 300] width 345 height 24
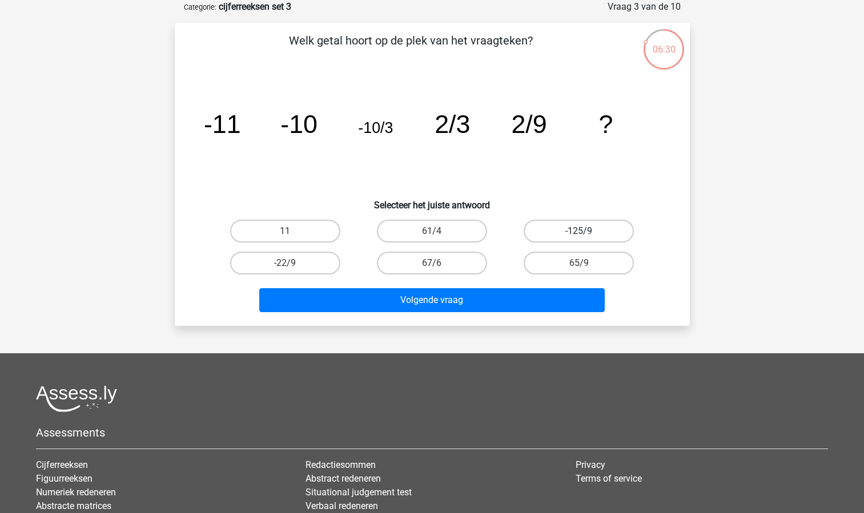
click at [559, 232] on label "-125/9" at bounding box center [579, 231] width 110 height 23
click at [579, 232] on input "-125/9" at bounding box center [582, 234] width 7 height 7
radio input "true"
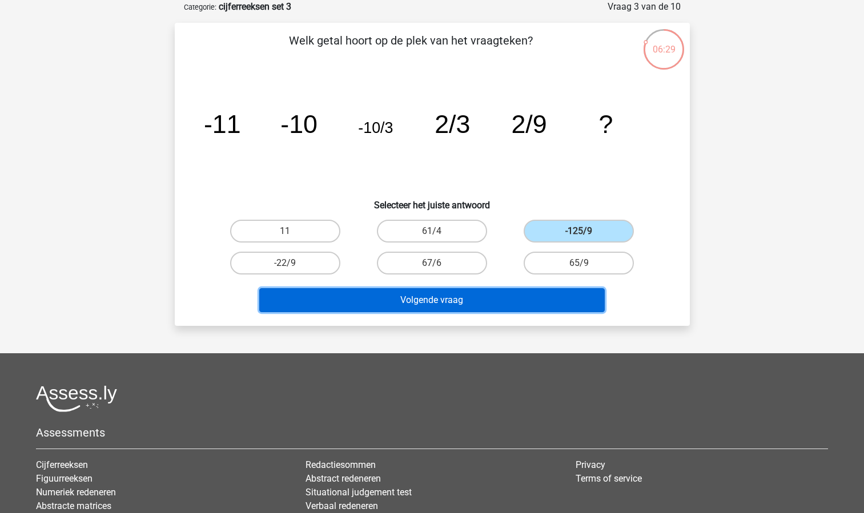
click at [499, 296] on button "Volgende vraag" at bounding box center [431, 300] width 345 height 24
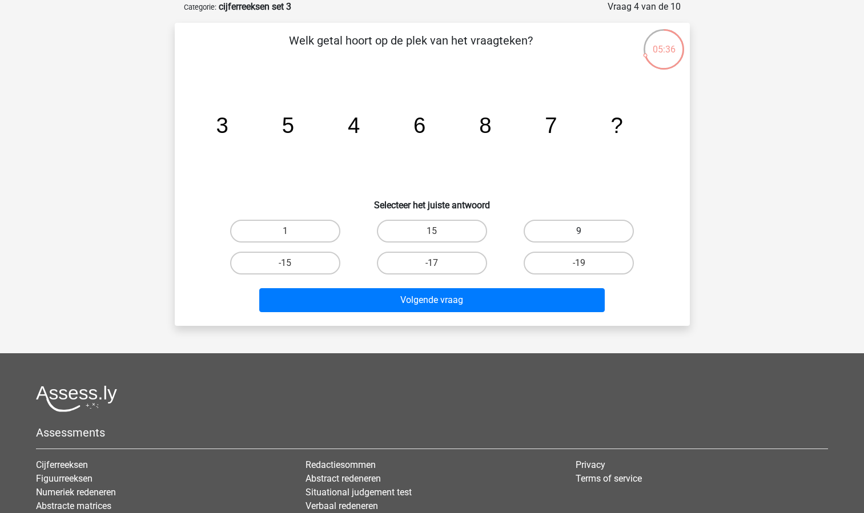
click at [535, 232] on label "9" at bounding box center [579, 231] width 110 height 23
click at [579, 232] on input "9" at bounding box center [582, 234] width 7 height 7
radio input "true"
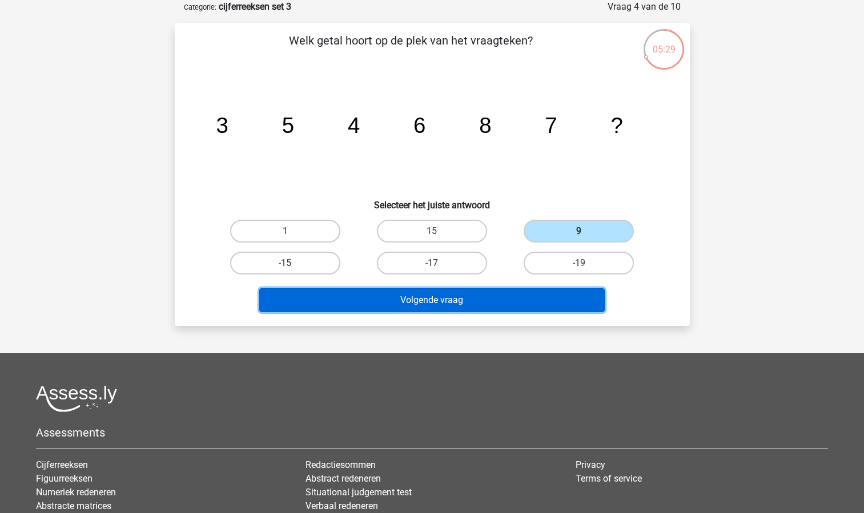
click at [363, 301] on button "Volgende vraag" at bounding box center [431, 300] width 345 height 24
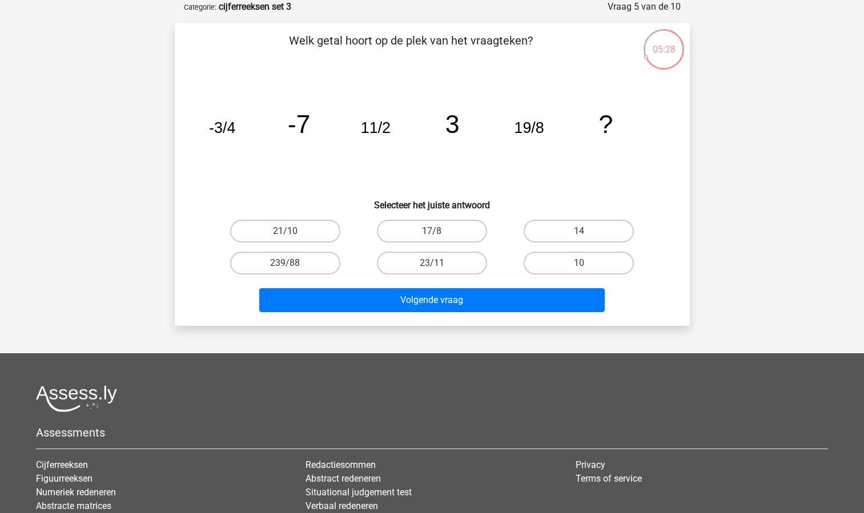
click at [452, 313] on div "Volgende vraag" at bounding box center [432, 302] width 441 height 29
click at [447, 265] on label "23/11" at bounding box center [432, 263] width 110 height 23
click at [439, 265] on input "23/11" at bounding box center [435, 266] width 7 height 7
radio input "true"
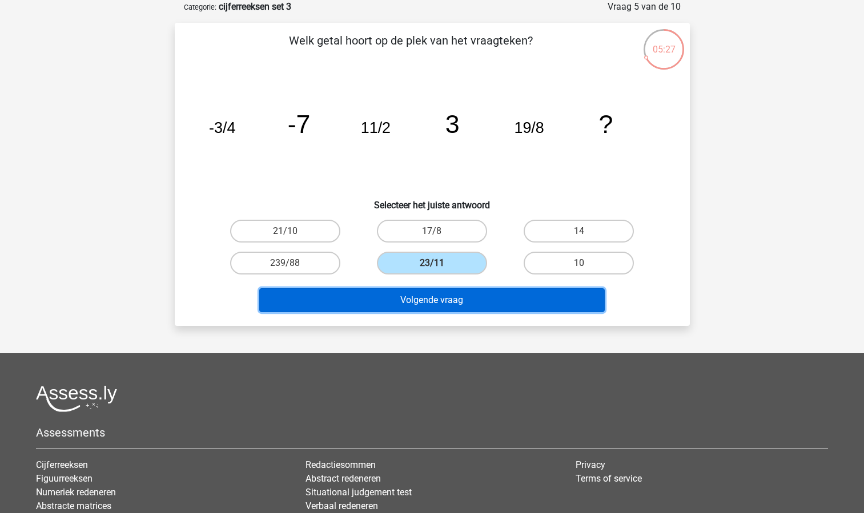
click at [442, 304] on button "Volgende vraag" at bounding box center [431, 300] width 345 height 24
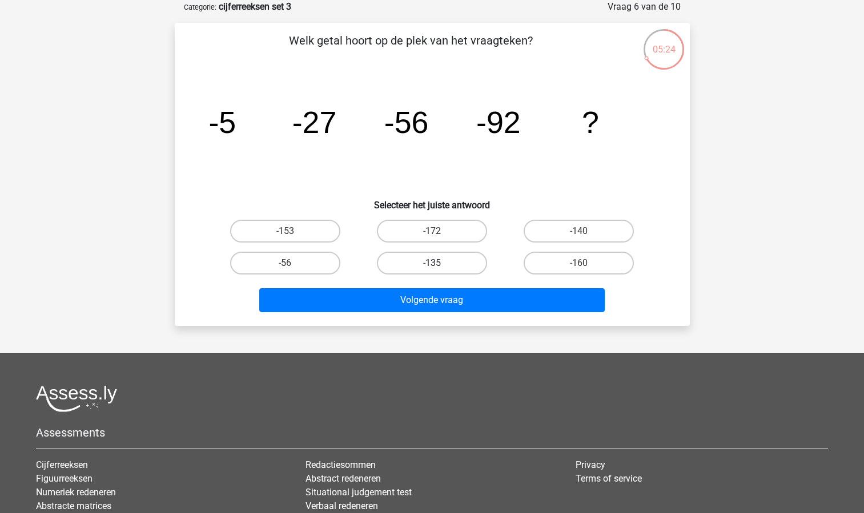
click at [450, 265] on label "-135" at bounding box center [432, 263] width 110 height 23
click at [439, 265] on input "-135" at bounding box center [435, 266] width 7 height 7
radio input "true"
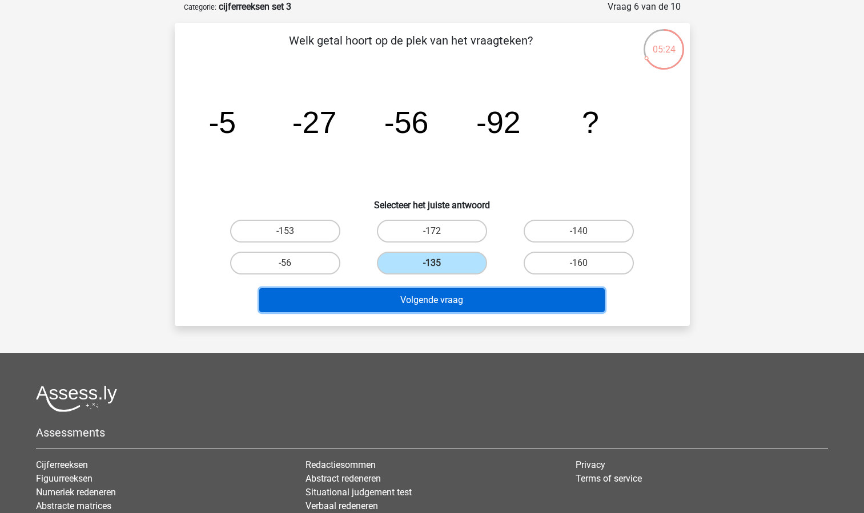
click at [443, 310] on button "Volgende vraag" at bounding box center [431, 300] width 345 height 24
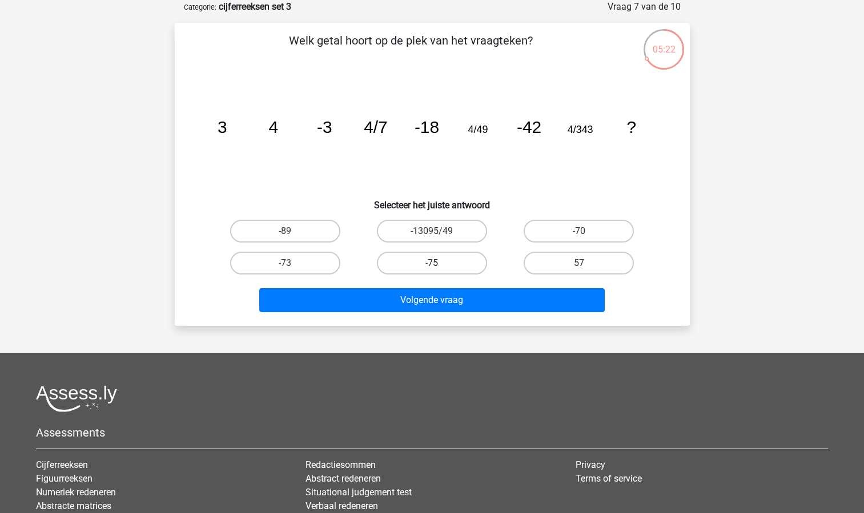
click at [438, 252] on label "-75" at bounding box center [432, 263] width 110 height 23
click at [438, 263] on input "-75" at bounding box center [435, 266] width 7 height 7
radio input "true"
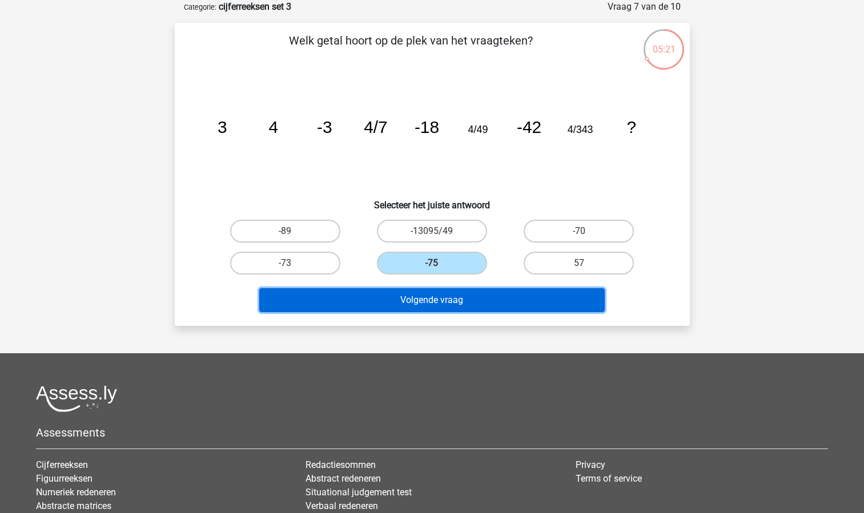
click at [433, 297] on button "Volgende vraag" at bounding box center [431, 300] width 345 height 24
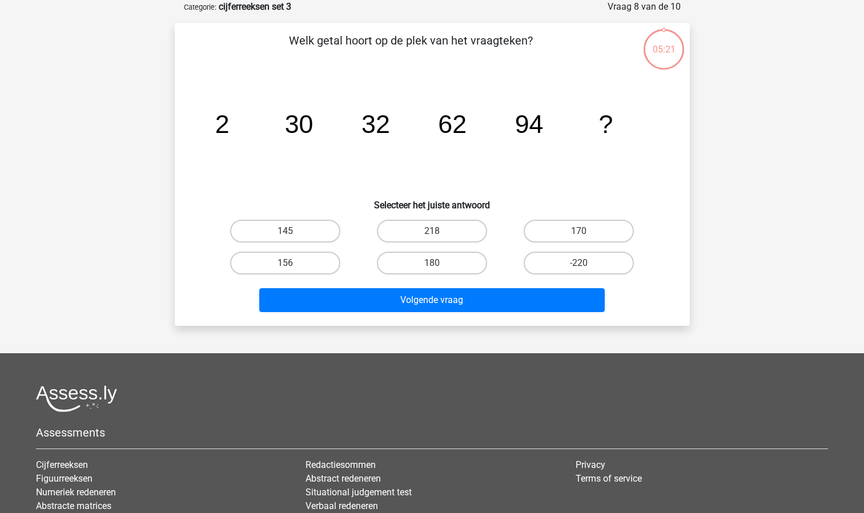
click at [438, 270] on input "180" at bounding box center [435, 266] width 7 height 7
radio input "true"
click at [305, 260] on label "156" at bounding box center [285, 263] width 110 height 23
click at [292, 263] on input "156" at bounding box center [288, 266] width 7 height 7
radio input "true"
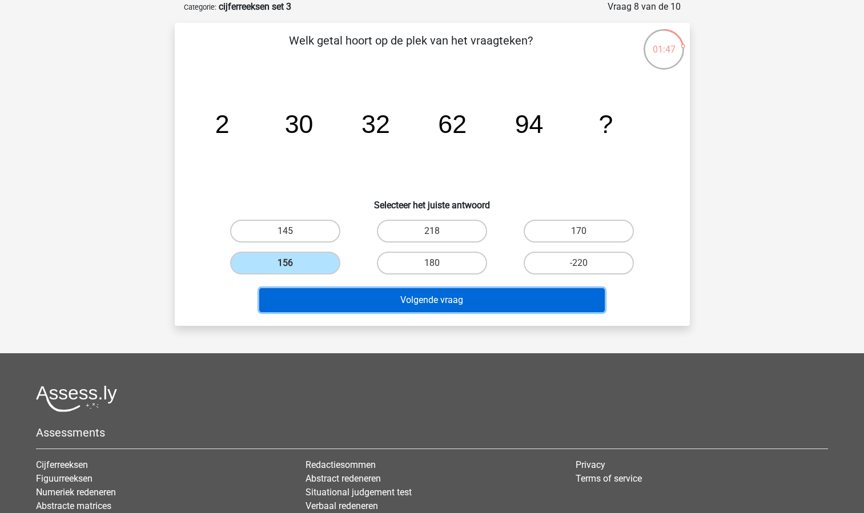
click at [373, 297] on button "Volgende vraag" at bounding box center [431, 300] width 345 height 24
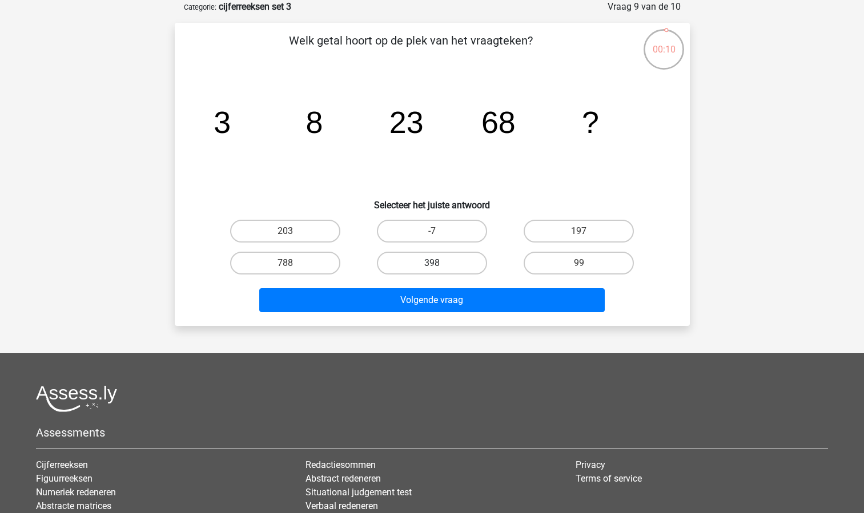
click at [392, 257] on label "398" at bounding box center [432, 263] width 110 height 23
click at [432, 263] on input "398" at bounding box center [435, 266] width 7 height 7
radio input "true"
click at [321, 228] on label "203" at bounding box center [285, 231] width 110 height 23
click at [292, 231] on input "203" at bounding box center [288, 234] width 7 height 7
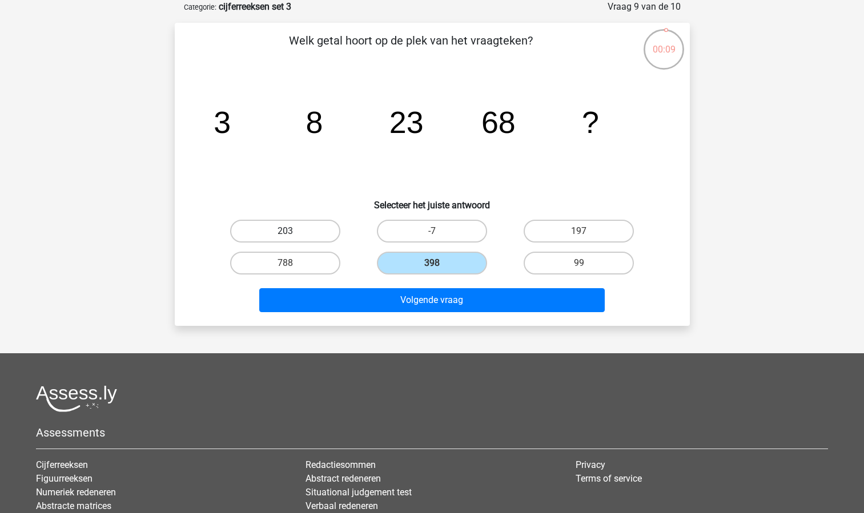
radio input "true"
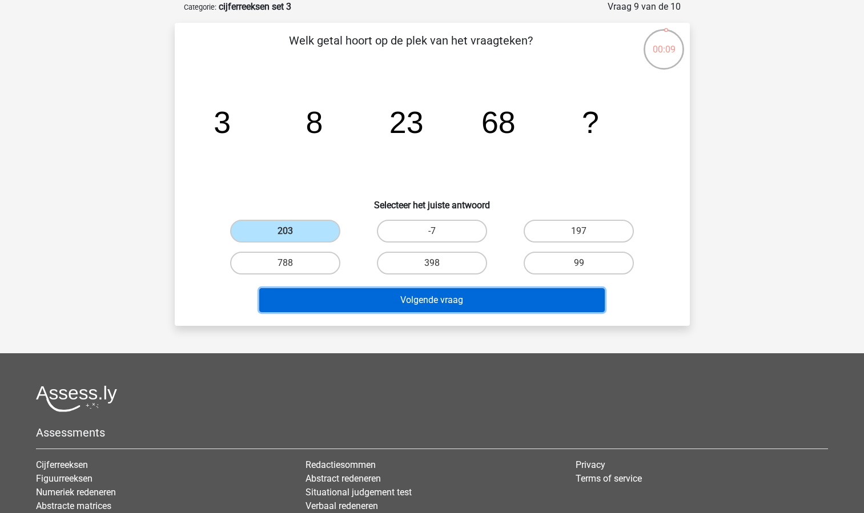
click at [361, 302] on button "Volgende vraag" at bounding box center [431, 300] width 345 height 24
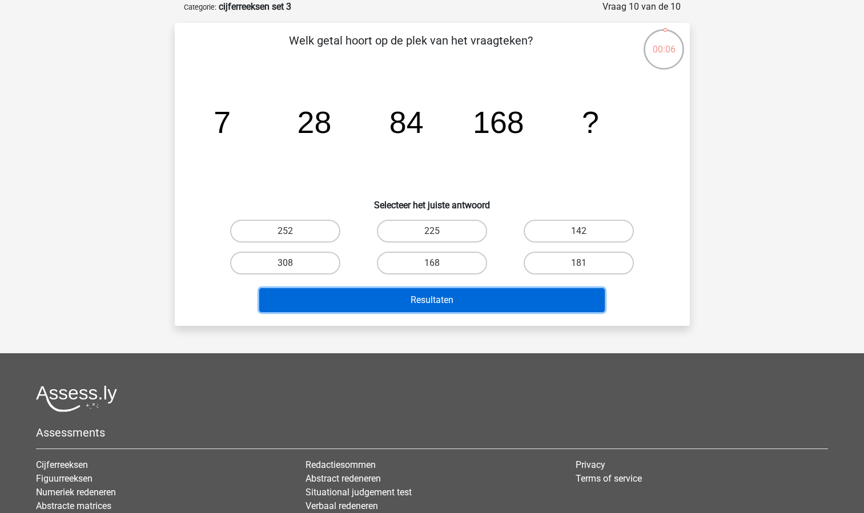
click at [424, 304] on button "Resultaten" at bounding box center [431, 300] width 345 height 24
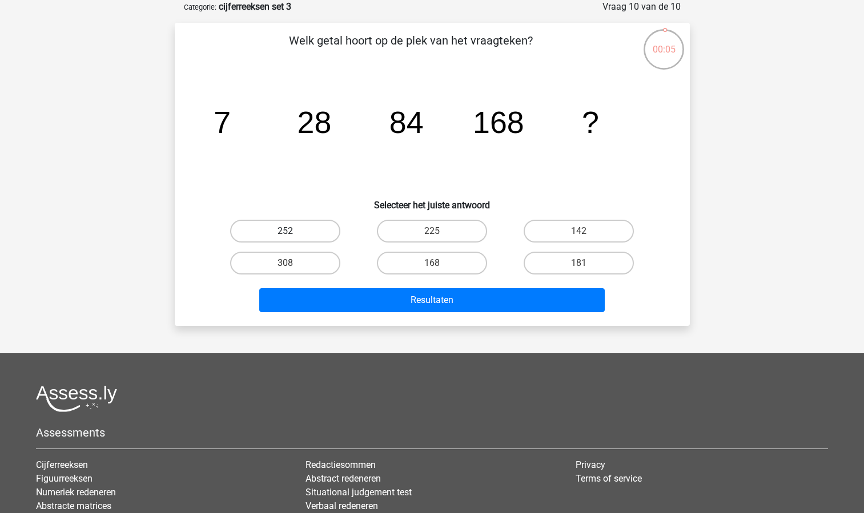
click at [324, 229] on label "252" at bounding box center [285, 231] width 110 height 23
click at [292, 231] on input "252" at bounding box center [288, 234] width 7 height 7
radio input "true"
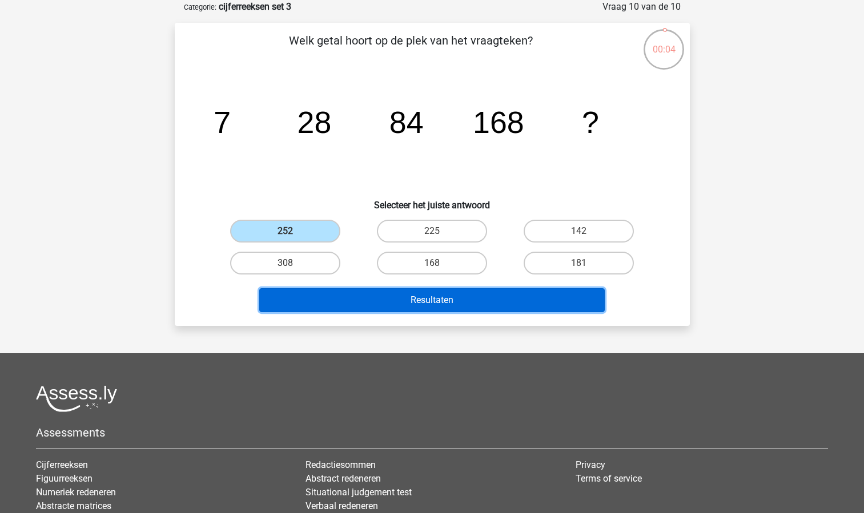
click at [372, 295] on button "Resultaten" at bounding box center [431, 300] width 345 height 24
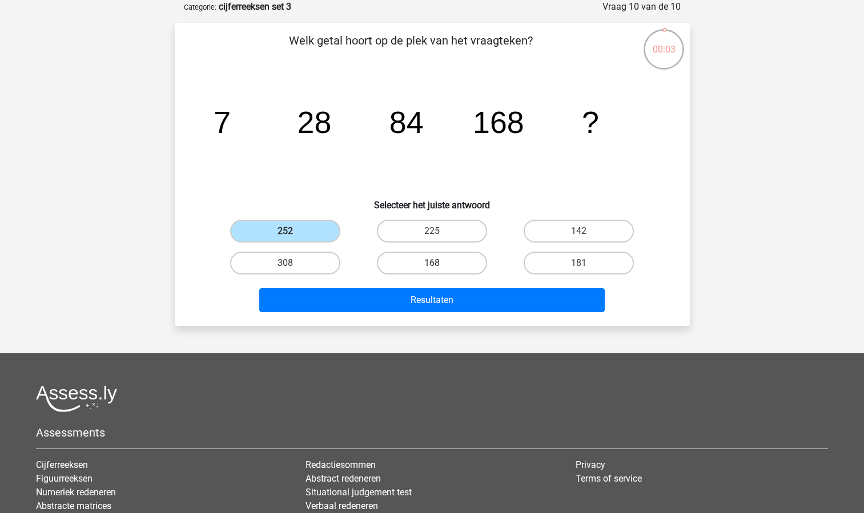
click at [430, 263] on label "168" at bounding box center [432, 263] width 110 height 23
click at [432, 263] on input "168" at bounding box center [435, 266] width 7 height 7
radio input "true"
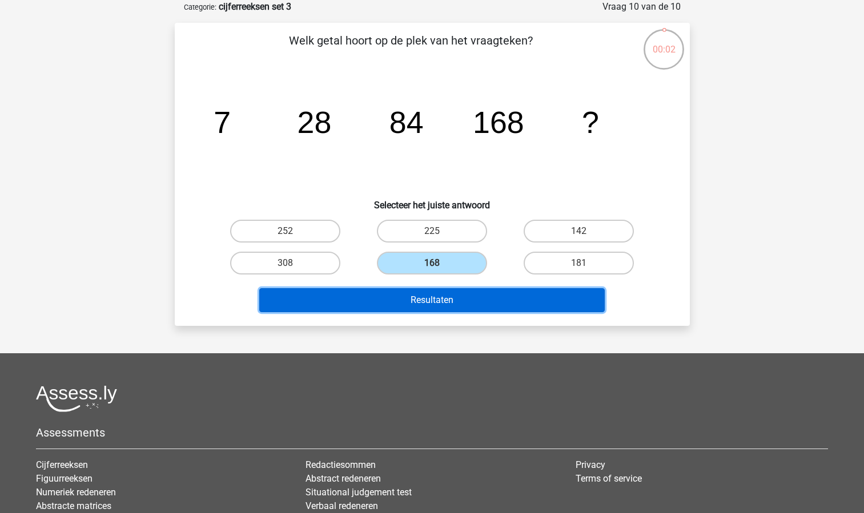
click at [424, 303] on button "Resultaten" at bounding box center [431, 300] width 345 height 24
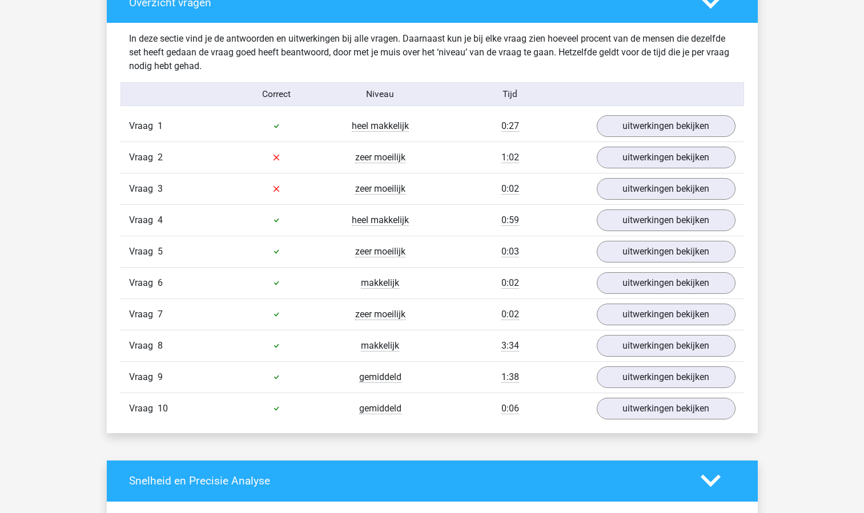
scroll to position [875, 0]
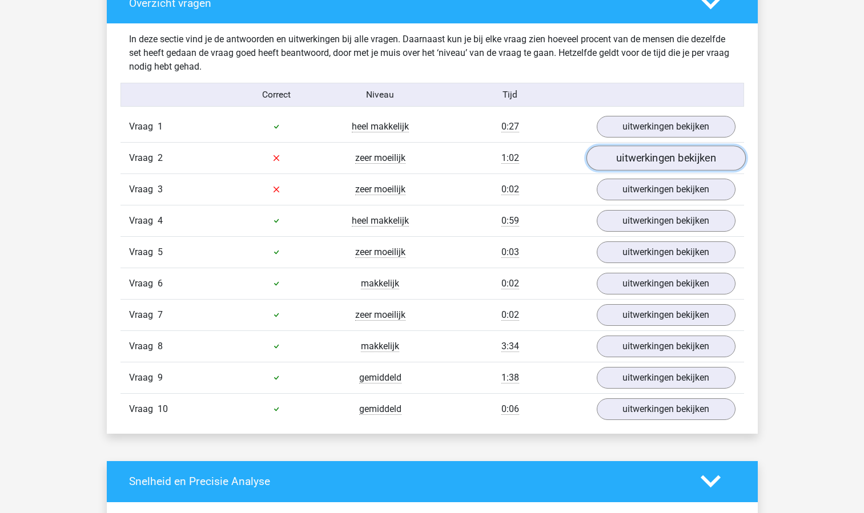
click at [651, 160] on link "uitwerkingen bekijken" at bounding box center [665, 158] width 159 height 25
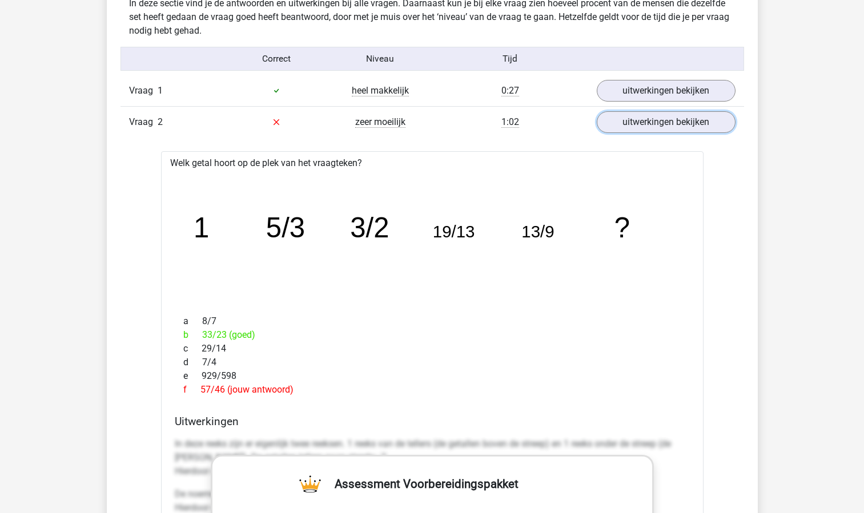
scroll to position [915, 0]
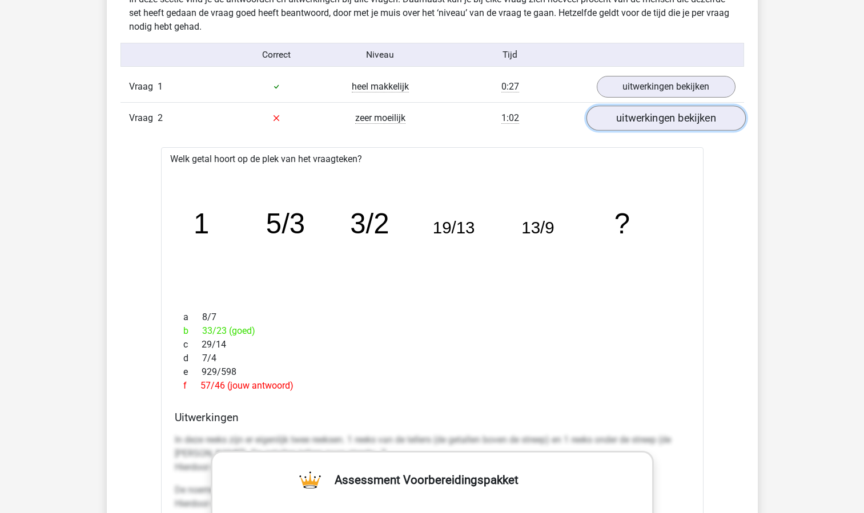
click at [653, 115] on link "uitwerkingen bekijken" at bounding box center [665, 118] width 159 height 25
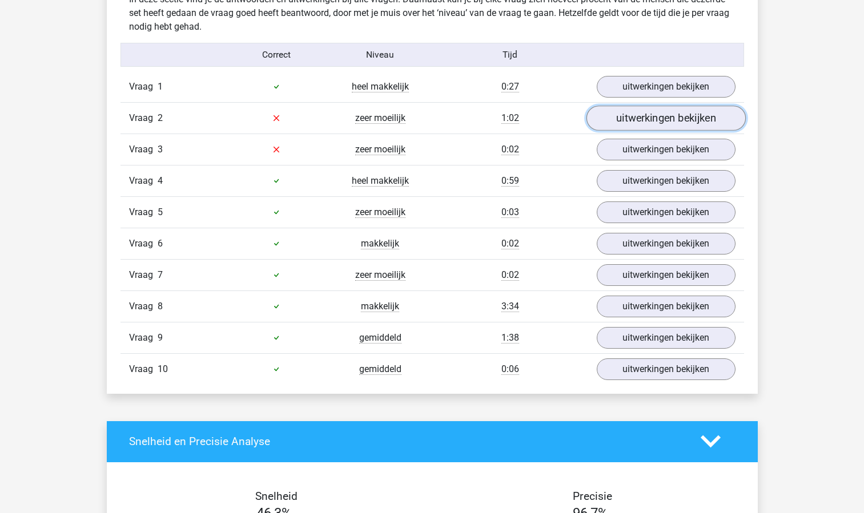
scroll to position [998, 0]
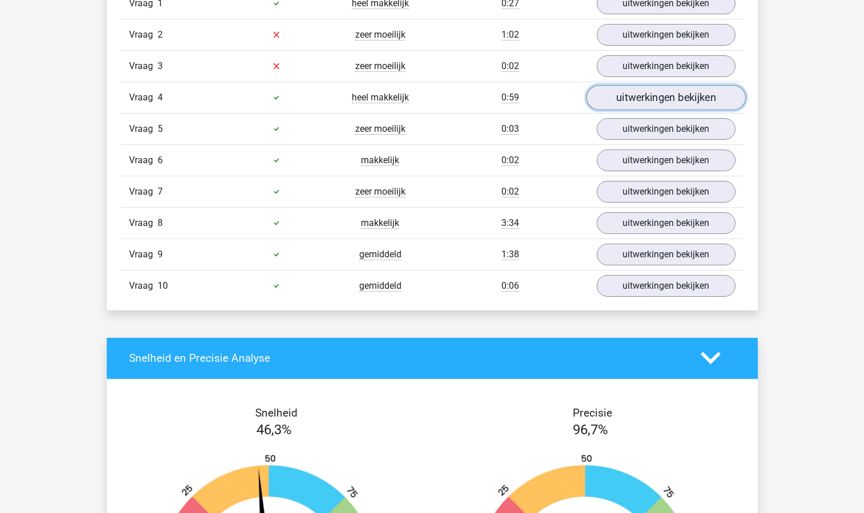
click at [642, 97] on link "uitwerkingen bekijken" at bounding box center [665, 97] width 159 height 25
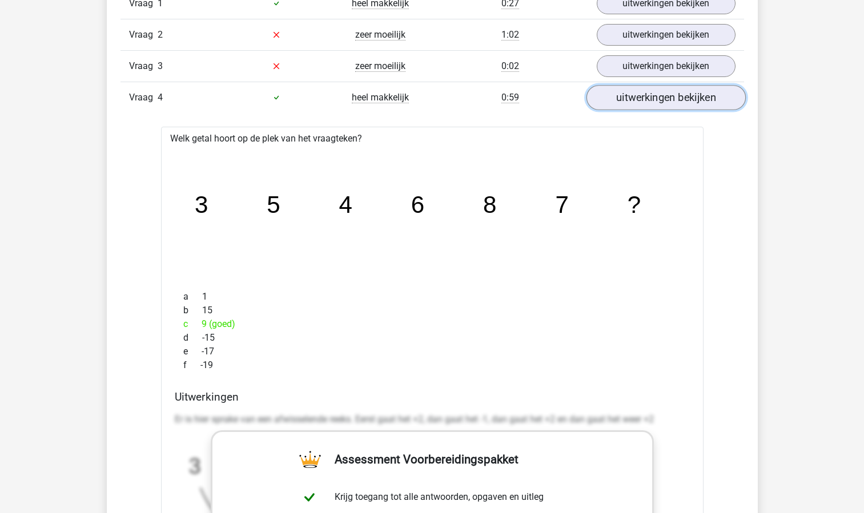
click at [642, 97] on link "uitwerkingen bekijken" at bounding box center [665, 97] width 159 height 25
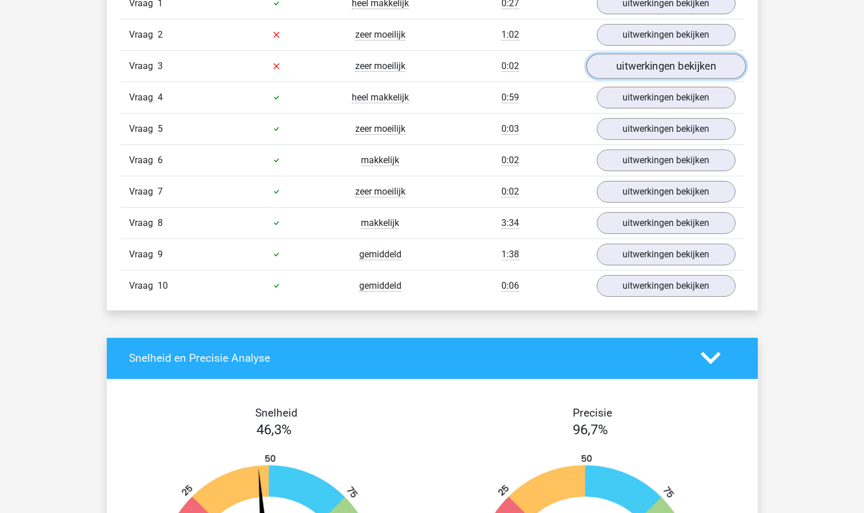
click at [642, 65] on link "uitwerkingen bekijken" at bounding box center [665, 66] width 159 height 25
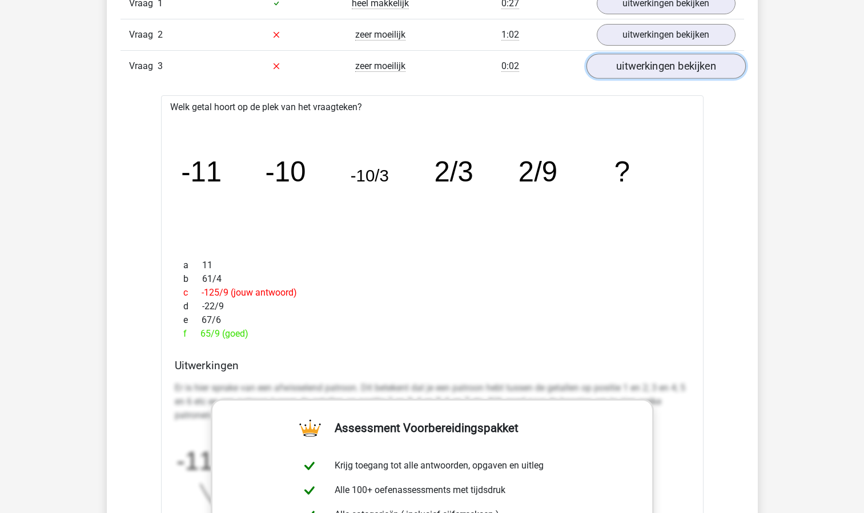
click at [642, 65] on link "uitwerkingen bekijken" at bounding box center [665, 66] width 159 height 25
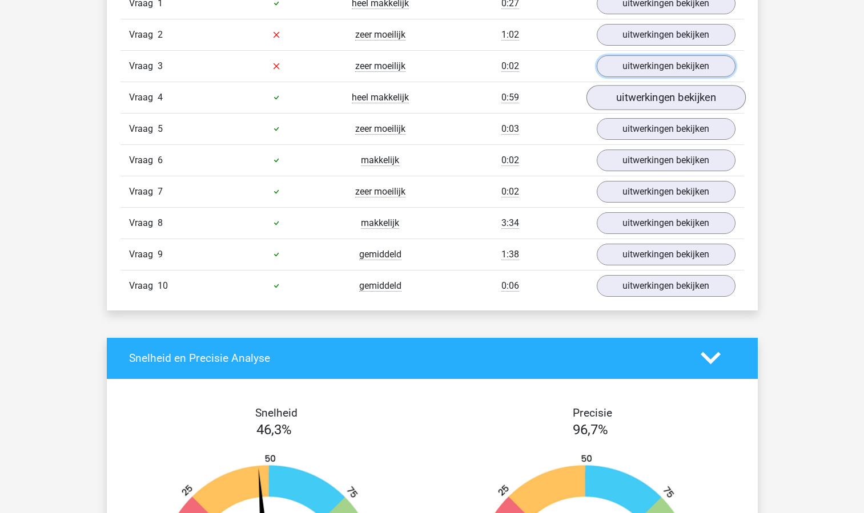
scroll to position [978, 0]
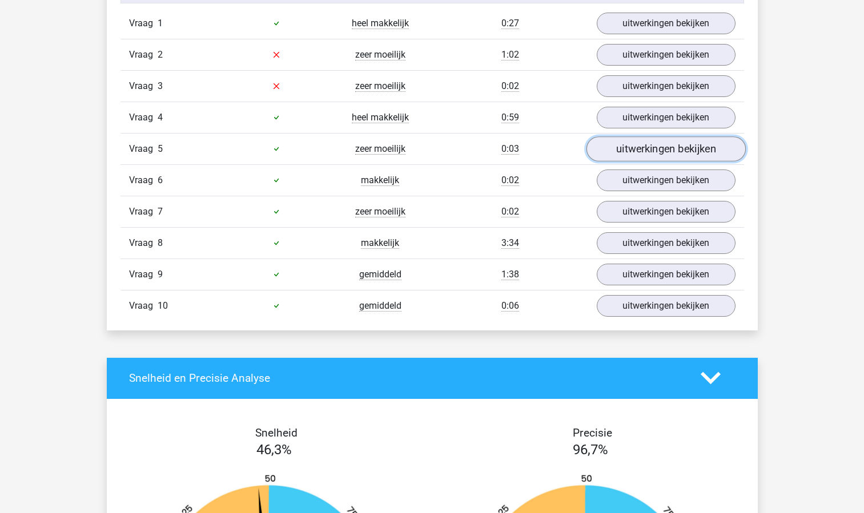
click at [646, 151] on link "uitwerkingen bekijken" at bounding box center [665, 148] width 159 height 25
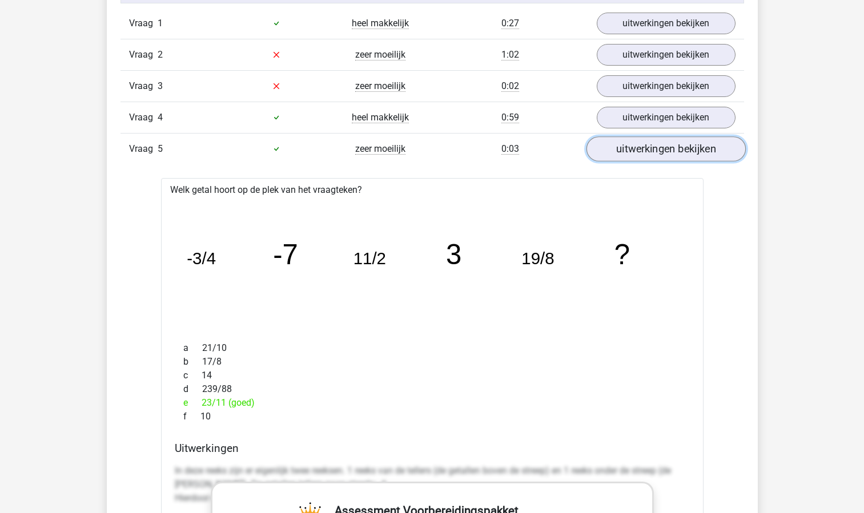
click at [646, 151] on link "uitwerkingen bekijken" at bounding box center [665, 148] width 159 height 25
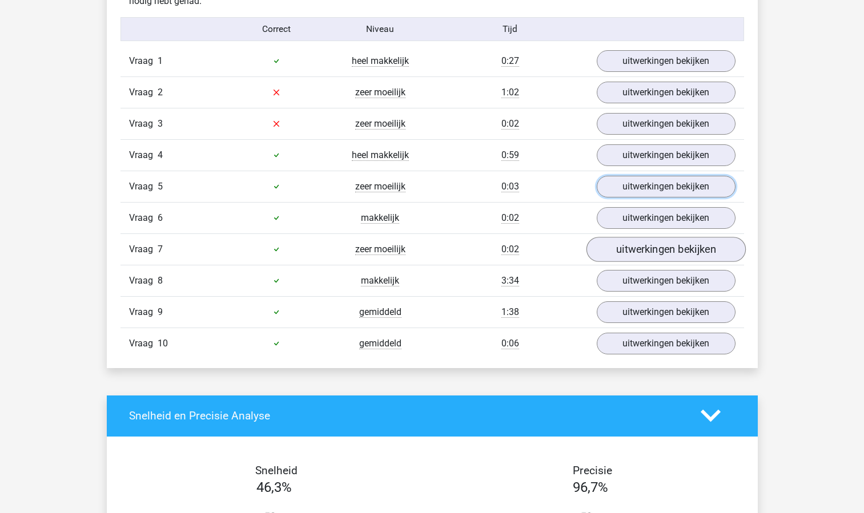
scroll to position [939, 0]
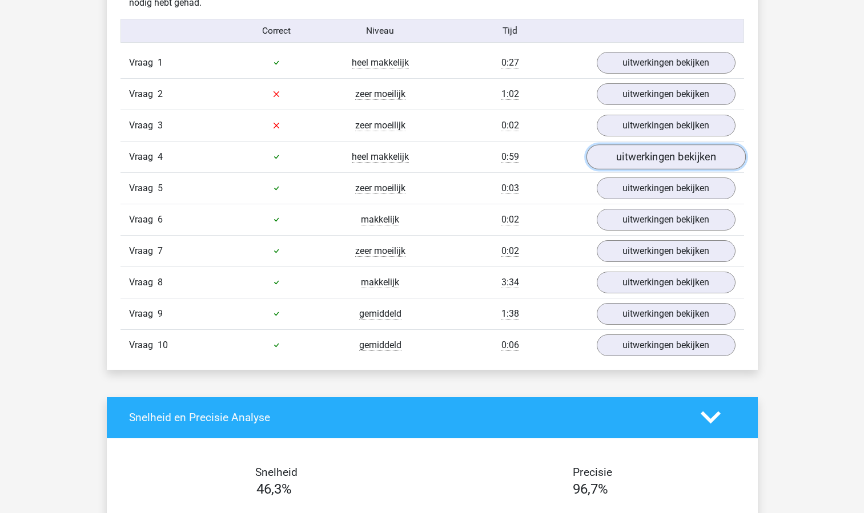
click at [658, 160] on link "uitwerkingen bekijken" at bounding box center [665, 156] width 159 height 25
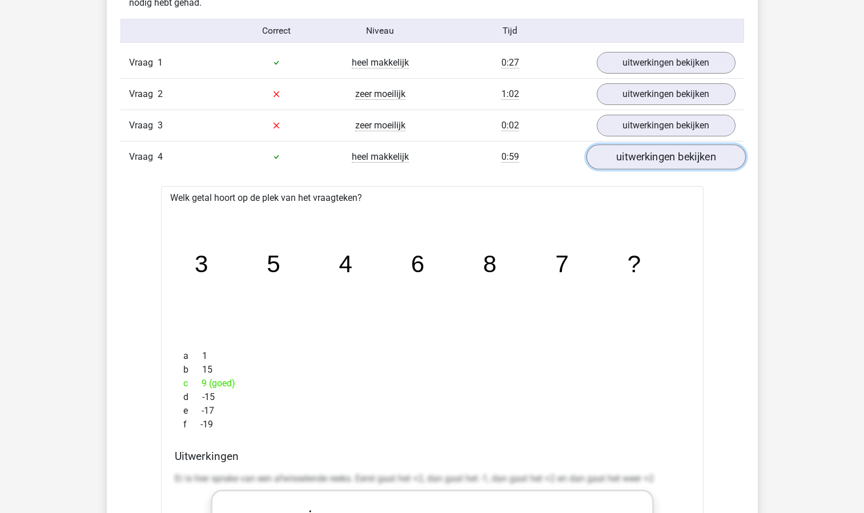
click at [658, 160] on link "uitwerkingen bekijken" at bounding box center [665, 156] width 159 height 25
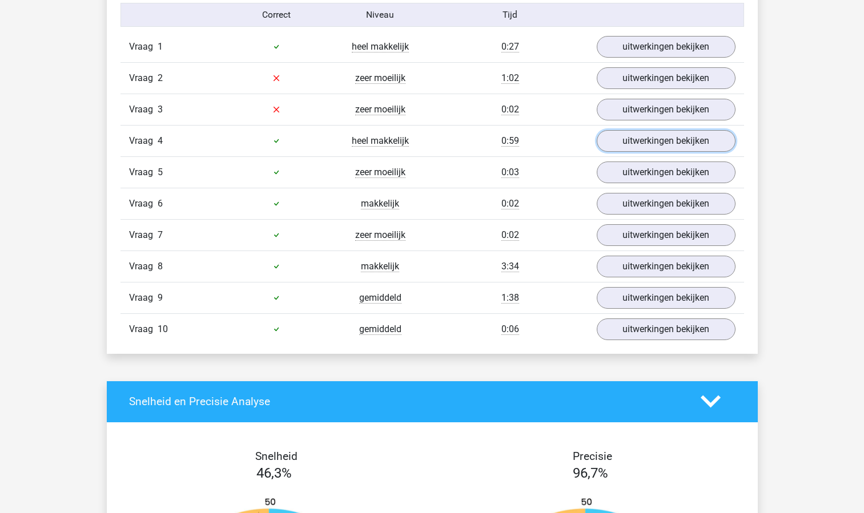
scroll to position [955, 0]
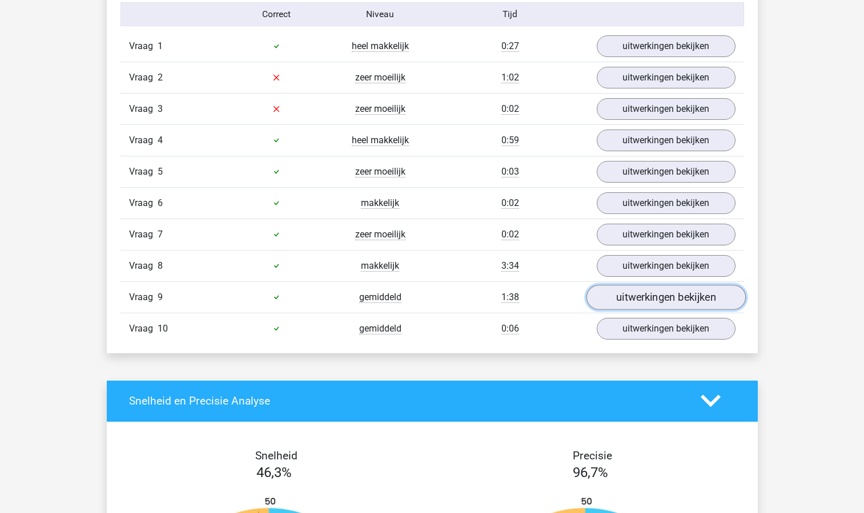
click at [639, 299] on link "uitwerkingen bekijken" at bounding box center [665, 297] width 159 height 25
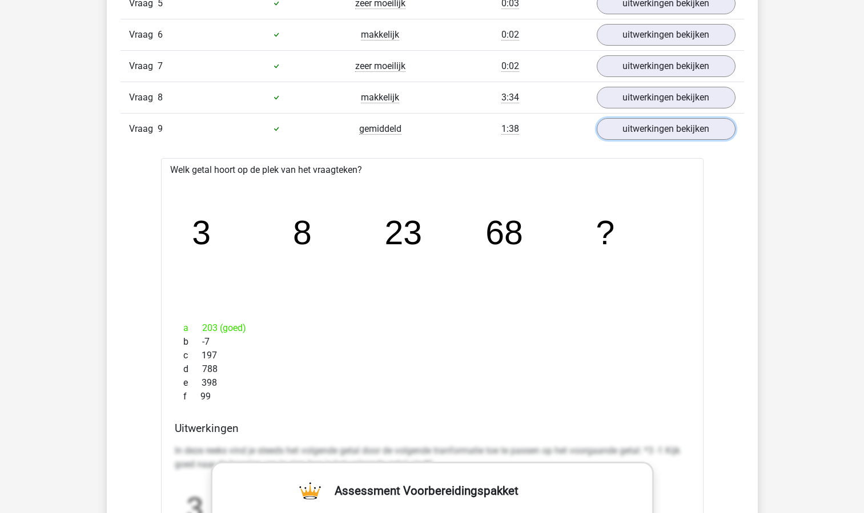
scroll to position [1122, 0]
click at [643, 128] on link "uitwerkingen bekijken" at bounding box center [665, 130] width 159 height 25
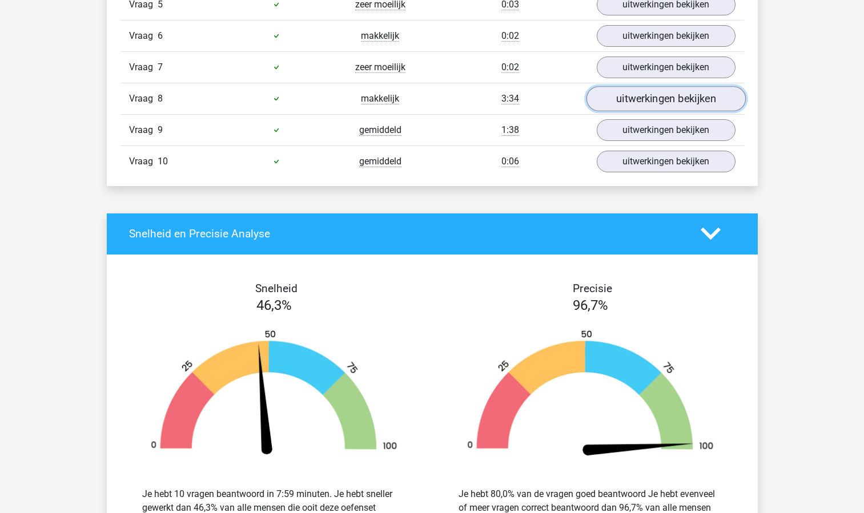
click at [648, 102] on link "uitwerkingen bekijken" at bounding box center [665, 98] width 159 height 25
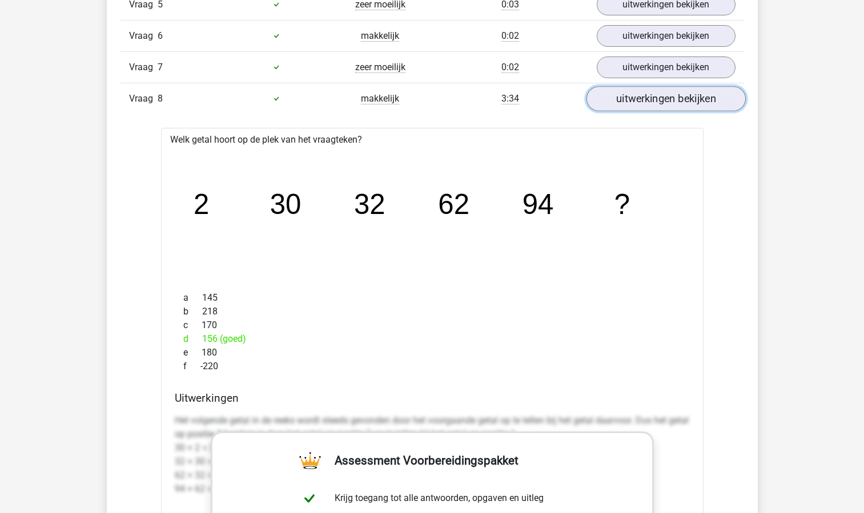
click at [648, 102] on link "uitwerkingen bekijken" at bounding box center [665, 98] width 159 height 25
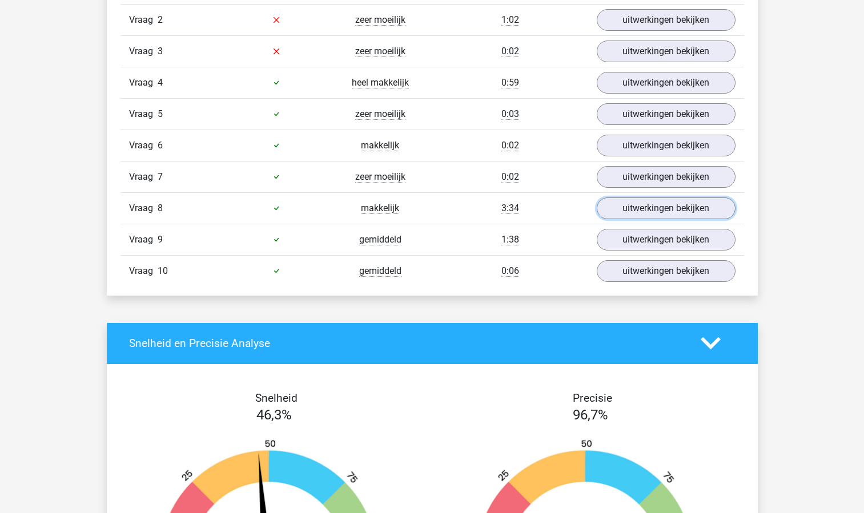
scroll to position [869, 0]
